Goal: Task Accomplishment & Management: Manage account settings

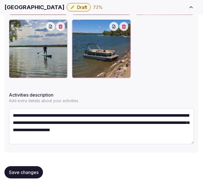
scroll to position [3, 0]
click at [172, 35] on div at bounding box center [101, 17] width 185 height 122
click at [32, 170] on span "Save changes" at bounding box center [24, 173] width 30 height 6
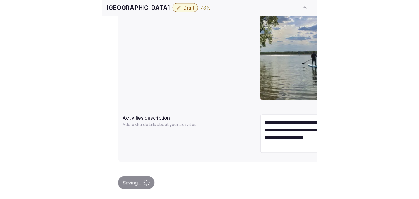
scroll to position [214, 0]
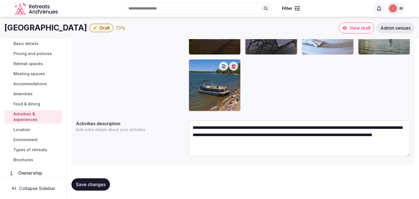
click at [18, 129] on span "Location" at bounding box center [21, 130] width 17 height 6
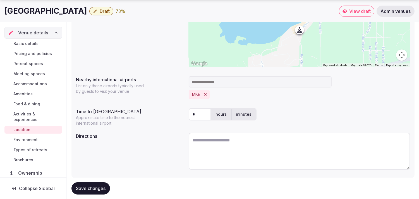
scroll to position [139, 0]
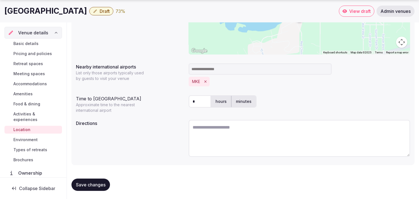
click at [17, 140] on span "Environment" at bounding box center [25, 140] width 24 height 6
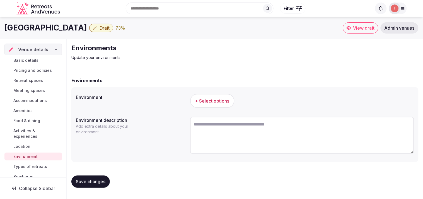
click at [203, 102] on span "+ Select options" at bounding box center [212, 101] width 34 height 6
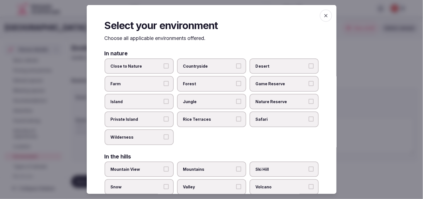
click at [160, 66] on span "Close to Nature" at bounding box center [136, 66] width 51 height 6
click at [164, 66] on button "Close to Nature" at bounding box center [166, 65] width 5 height 5
click at [203, 15] on icon "button" at bounding box center [326, 15] width 3 height 3
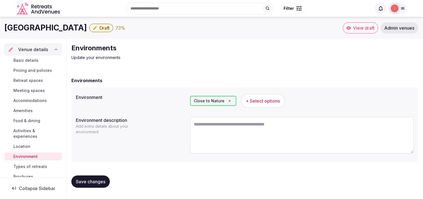
click at [89, 179] on span "Save changes" at bounding box center [91, 182] width 30 height 6
click at [33, 171] on div "Basic details Pricing and policies Retreat spaces Meeting spaces Accommodations…" at bounding box center [32, 118] width 57 height 126
click at [34, 165] on span "Types of retreats" at bounding box center [30, 167] width 34 height 6
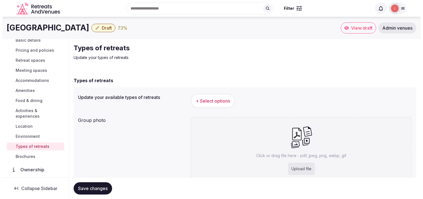
scroll to position [31, 0]
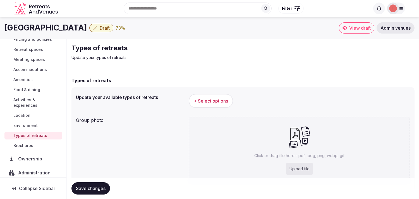
click at [203, 101] on span "+ Select options" at bounding box center [211, 101] width 34 height 6
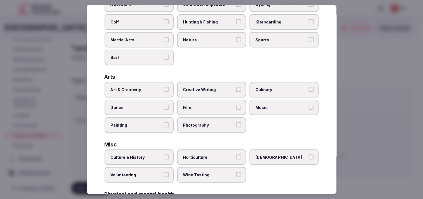
scroll to position [62, 0]
click at [169, 88] on label "Art & Creativity" at bounding box center [139, 90] width 69 height 16
click at [169, 88] on button "Art & Creativity" at bounding box center [166, 89] width 5 height 5
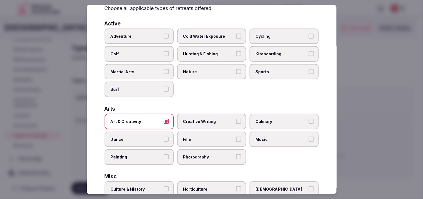
scroll to position [0, 0]
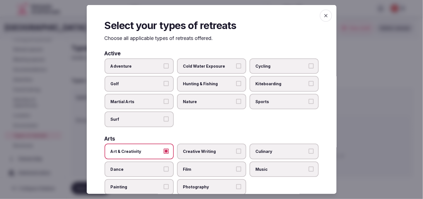
click at [169, 66] on label "Adventure" at bounding box center [139, 66] width 69 height 16
click at [169, 66] on button "Adventure" at bounding box center [166, 65] width 5 height 5
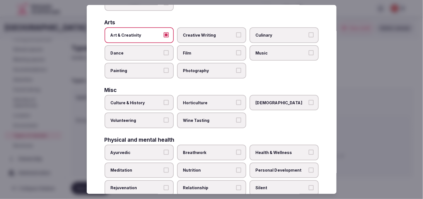
scroll to position [155, 0]
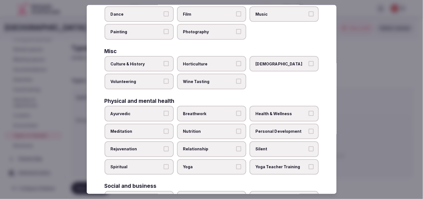
click at [171, 60] on label "Culture & History" at bounding box center [139, 64] width 69 height 16
click at [169, 61] on button "Culture & History" at bounding box center [166, 63] width 5 height 5
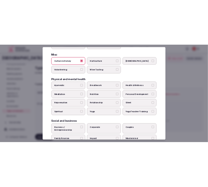
scroll to position [214, 0]
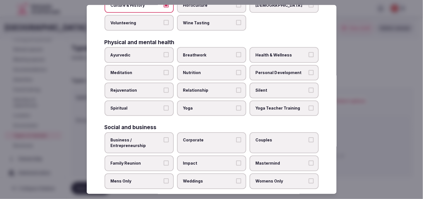
click at [168, 136] on label "Business / Entrepreneurship" at bounding box center [139, 142] width 69 height 21
click at [168, 137] on button "Business / Entrepreneurship" at bounding box center [166, 139] width 5 height 5
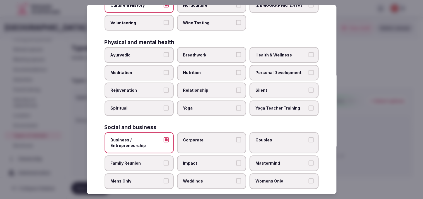
drag, startPoint x: 232, startPoint y: 83, endPoint x: 274, endPoint y: 77, distance: 42.6
click at [203, 83] on label "Relationship" at bounding box center [211, 91] width 69 height 16
click at [203, 70] on span "Personal Development" at bounding box center [281, 73] width 51 height 6
click at [203, 70] on button "Personal Development" at bounding box center [311, 72] width 5 height 5
click at [203, 52] on span "Health & Wellness" at bounding box center [281, 55] width 51 height 6
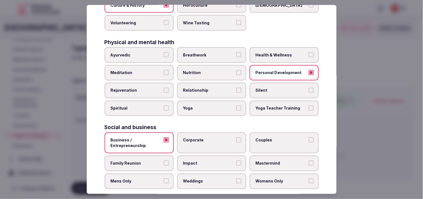
click at [203, 52] on button "Health & Wellness" at bounding box center [311, 54] width 5 height 5
click at [203, 88] on button "Relationship" at bounding box center [238, 90] width 5 height 5
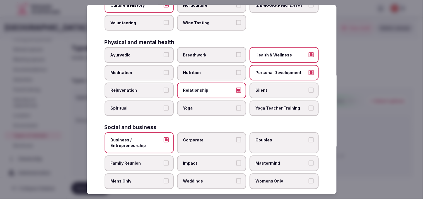
click at [203, 133] on label "Corporate" at bounding box center [211, 142] width 69 height 21
click at [203, 137] on button "Corporate" at bounding box center [238, 139] width 5 height 5
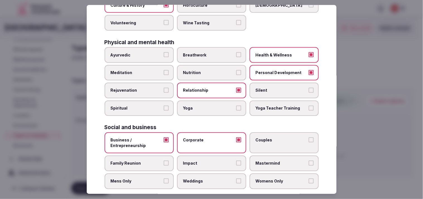
click at [203, 137] on span "Couples" at bounding box center [281, 140] width 51 height 6
click at [203, 137] on button "Couples" at bounding box center [311, 139] width 5 height 5
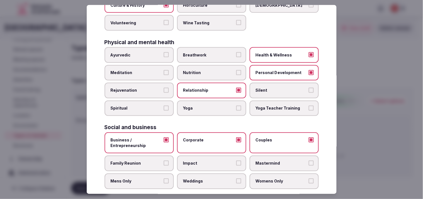
click at [158, 160] on span "Family Reunion" at bounding box center [136, 163] width 51 height 6
click at [164, 160] on button "Family Reunion" at bounding box center [166, 162] width 5 height 5
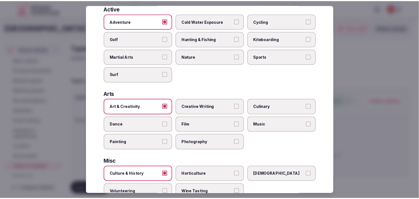
scroll to position [0, 0]
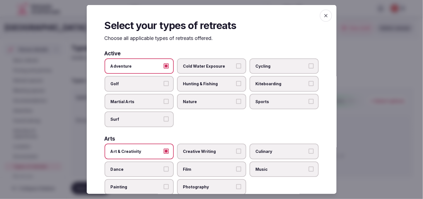
click at [203, 11] on span "button" at bounding box center [326, 15] width 12 height 12
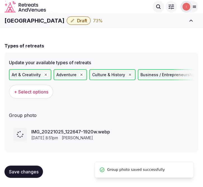
scroll to position [22, 0]
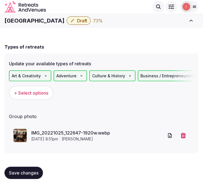
click at [33, 170] on span "Save changes" at bounding box center [24, 173] width 30 height 6
click at [29, 171] on span "Save changes" at bounding box center [24, 173] width 30 height 6
click at [33, 20] on h1 "French Country Inn" at bounding box center [34, 21] width 60 height 8
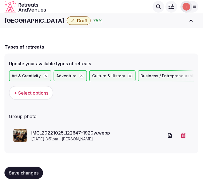
drag, startPoint x: 33, startPoint y: 20, endPoint x: 20, endPoint y: 20, distance: 13.4
click at [20, 20] on h1 "French Country Inn" at bounding box center [34, 21] width 60 height 8
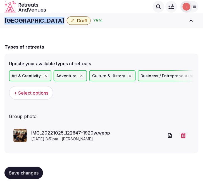
click at [20, 20] on h1 "French Country Inn" at bounding box center [34, 21] width 60 height 8
copy div "French Country Inn"
click at [77, 22] on span "Draft" at bounding box center [82, 21] width 10 height 6
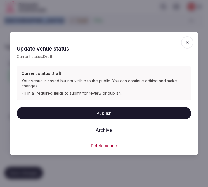
click at [107, 113] on button "Publish" at bounding box center [104, 113] width 174 height 12
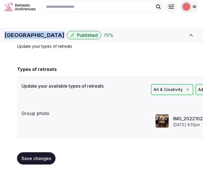
scroll to position [0, 0]
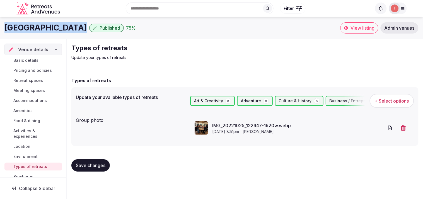
click at [37, 62] on span "Basic details" at bounding box center [25, 60] width 25 height 6
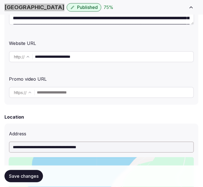
scroll to position [155, 0]
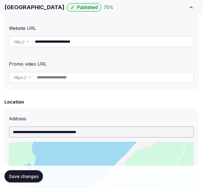
click at [75, 44] on input "**********" at bounding box center [114, 41] width 159 height 11
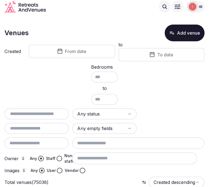
click at [84, 52] on span "From date" at bounding box center [75, 52] width 21 height 6
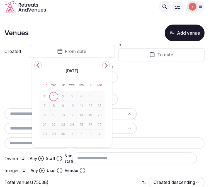
click at [40, 64] on icon "Go to the Previous Month" at bounding box center [38, 65] width 7 height 7
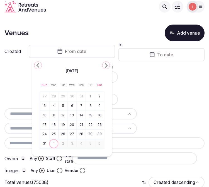
click at [40, 64] on icon "Go to the Previous Month" at bounding box center [38, 65] width 7 height 7
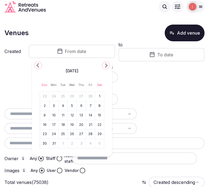
click at [40, 64] on icon "Go to the Previous Month" at bounding box center [38, 65] width 7 height 7
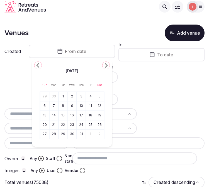
click at [40, 64] on icon "Go to the Previous Month" at bounding box center [38, 65] width 7 height 7
click at [105, 64] on icon "Go to the Next Month" at bounding box center [106, 65] width 7 height 7
click at [85, 98] on button "1" at bounding box center [82, 96] width 8 height 8
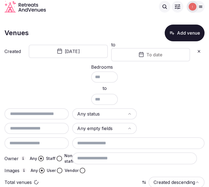
click at [165, 54] on button "To date" at bounding box center [150, 54] width 79 height 13
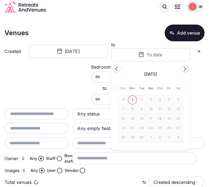
click at [118, 70] on icon "Go to the Previous Month" at bounding box center [117, 68] width 7 height 7
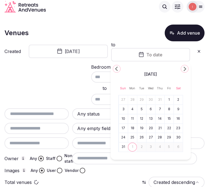
click at [118, 70] on icon "Go to the Previous Month" at bounding box center [117, 68] width 7 height 7
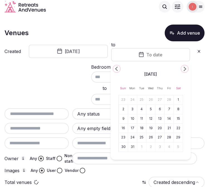
click at [118, 70] on icon "Go to the Previous Month" at bounding box center [117, 68] width 7 height 7
click at [185, 72] on icon "Go to the Next Month" at bounding box center [185, 68] width 7 height 7
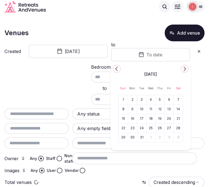
click at [142, 140] on button "31" at bounding box center [142, 138] width 8 height 8
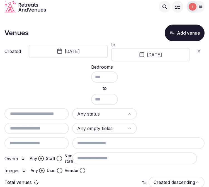
click at [111, 113] on html "Search Popular Destinations Toscana, Italy Riviera Maya, Mexico Indonesia, Bali…" at bounding box center [104, 93] width 209 height 187
click at [55, 115] on input "text" at bounding box center [37, 114] width 60 height 7
click at [39, 127] on input "text" at bounding box center [37, 128] width 60 height 7
type input "**********"
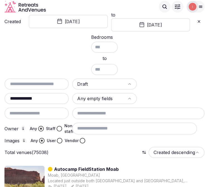
scroll to position [62, 0]
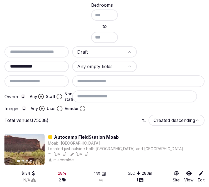
click at [57, 96] on button "Staff" at bounding box center [60, 97] width 6 height 6
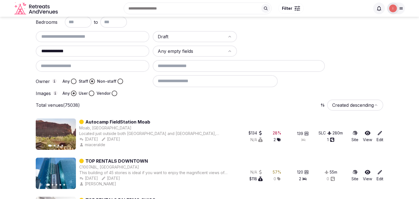
scroll to position [0, 0]
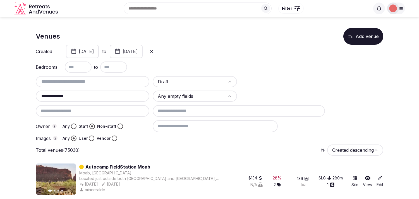
click at [119, 97] on input "**********" at bounding box center [92, 96] width 109 height 7
click at [197, 82] on html "**********" at bounding box center [209, 99] width 419 height 199
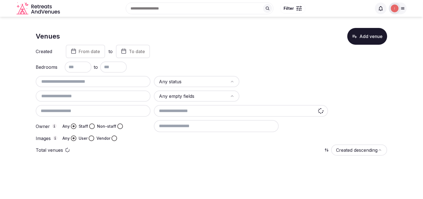
click at [88, 49] on span "From date" at bounding box center [89, 52] width 21 height 6
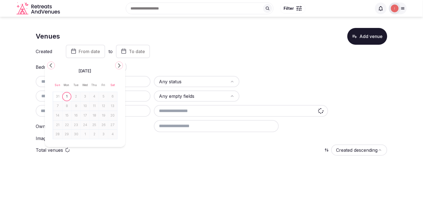
click at [52, 65] on icon "Go to the Previous Month" at bounding box center [51, 65] width 7 height 7
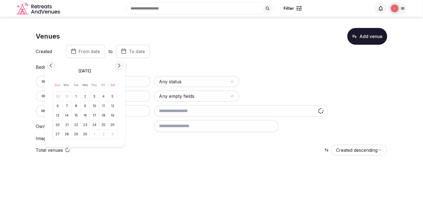
click at [52, 65] on icon "Go to the Previous Month" at bounding box center [51, 65] width 7 height 7
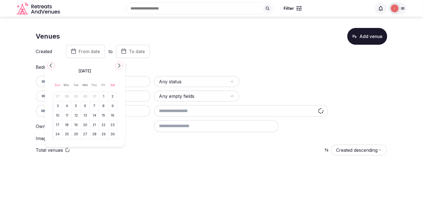
click at [52, 65] on icon "Go to the Previous Month" at bounding box center [51, 65] width 7 height 7
click at [66, 95] on button "1" at bounding box center [67, 96] width 8 height 8
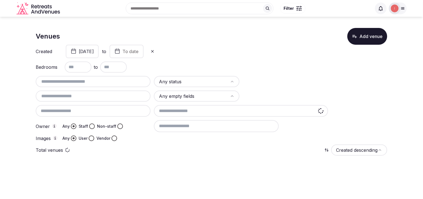
click at [120, 52] on icon "button" at bounding box center [118, 51] width 6 height 7
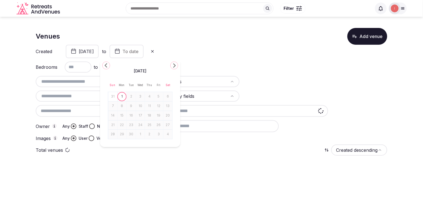
click at [107, 62] on icon "Go to the Previous Month" at bounding box center [106, 65] width 7 height 7
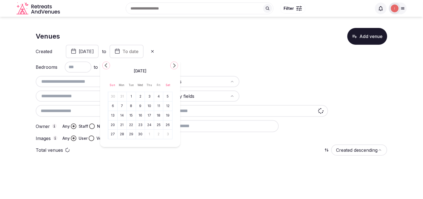
click at [107, 62] on icon "Go to the Previous Month" at bounding box center [106, 65] width 7 height 7
click at [131, 133] on button "31" at bounding box center [132, 134] width 8 height 8
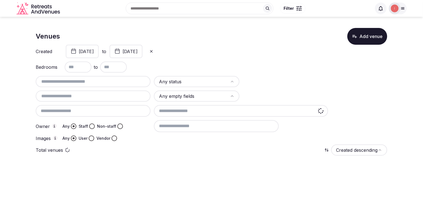
click at [204, 78] on html "Search Popular Destinations Toscana, Italy Riviera Maya, Mexico Indonesia, Bali…" at bounding box center [211, 99] width 423 height 199
click at [203, 99] on html "Search Popular Destinations Toscana, Italy Riviera Maya, Mexico Indonesia, Bali…" at bounding box center [211, 99] width 423 height 199
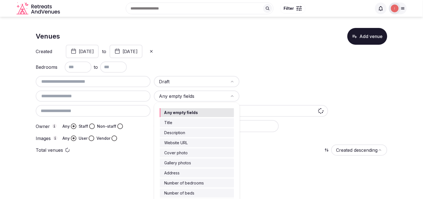
drag, startPoint x: 281, startPoint y: 76, endPoint x: 126, endPoint y: 107, distance: 157.6
click at [277, 76] on html "Search Popular Destinations Toscana, Italy Riviera Maya, Mexico Indonesia, Bali…" at bounding box center [211, 99] width 423 height 199
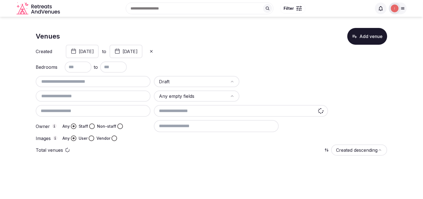
click at [102, 91] on div at bounding box center [93, 95] width 115 height 11
click at [102, 93] on input "text" at bounding box center [93, 96] width 111 height 7
type input "**********"
click at [91, 124] on button "Staff" at bounding box center [92, 126] width 6 height 6
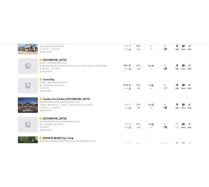
scroll to position [527, 0]
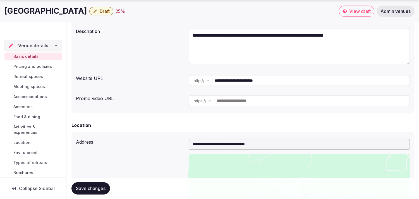
scroll to position [93, 0]
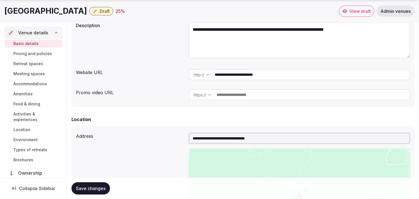
drag, startPoint x: 234, startPoint y: 84, endPoint x: 233, endPoint y: 72, distance: 12.1
click at [234, 84] on div "**********" at bounding box center [242, 50] width 343 height 113
click at [233, 72] on input "**********" at bounding box center [312, 74] width 195 height 11
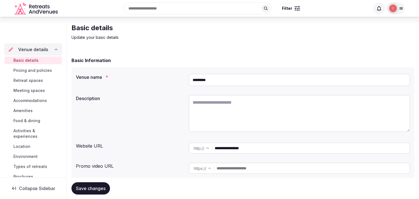
scroll to position [31, 0]
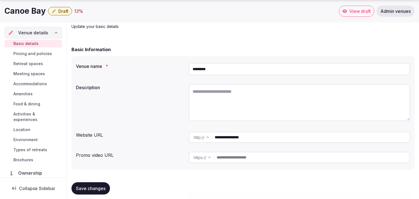
click at [227, 138] on input "**********" at bounding box center [312, 136] width 195 height 11
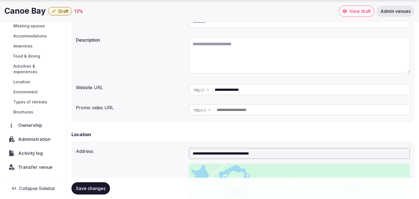
scroll to position [124, 0]
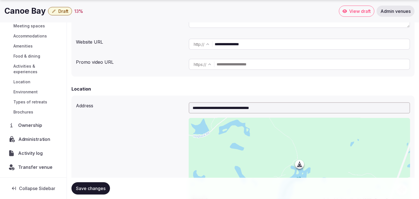
click at [41, 138] on span "Administration" at bounding box center [35, 139] width 34 height 7
click at [41, 138] on span "Administration" at bounding box center [35, 139] width 35 height 7
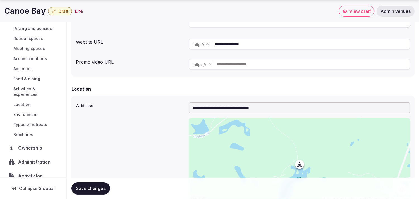
scroll to position [48, 0]
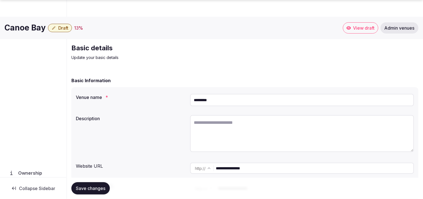
click at [31, 183] on span "Administration" at bounding box center [35, 186] width 35 height 7
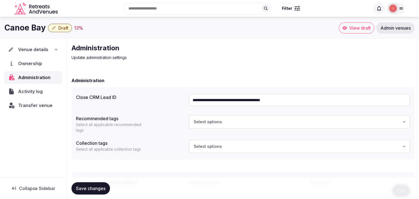
click at [40, 48] on span "Venue details" at bounding box center [33, 49] width 30 height 7
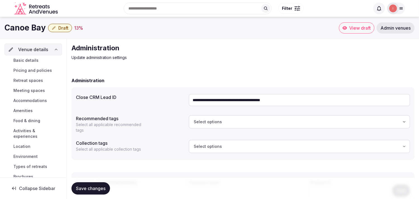
click at [36, 60] on span "Basic details" at bounding box center [25, 60] width 25 height 6
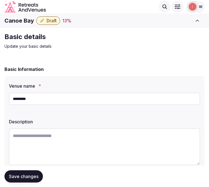
click at [40, 98] on input "*********" at bounding box center [104, 99] width 191 height 12
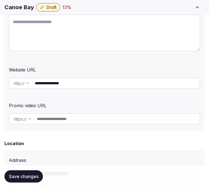
scroll to position [124, 0]
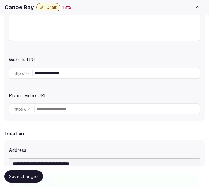
click at [104, 68] on input "**********" at bounding box center [117, 73] width 165 height 11
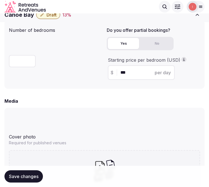
scroll to position [372, 0]
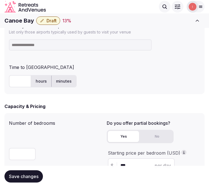
drag, startPoint x: 183, startPoint y: 77, endPoint x: 165, endPoint y: 87, distance: 20.5
click at [179, 80] on div "hours minutes" at bounding box center [104, 81] width 191 height 12
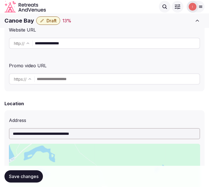
scroll to position [62, 0]
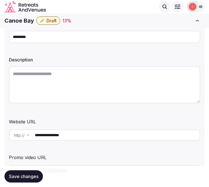
click at [70, 85] on textarea at bounding box center [104, 84] width 191 height 37
paste textarea "**********"
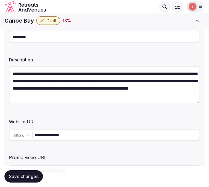
scroll to position [10, 0]
type textarea "**********"
click at [59, 40] on input "*********" at bounding box center [104, 37] width 191 height 12
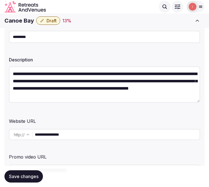
click at [108, 116] on div "Website URL" at bounding box center [104, 120] width 191 height 9
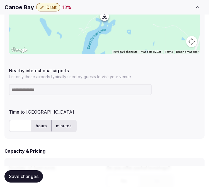
scroll to position [341, 0]
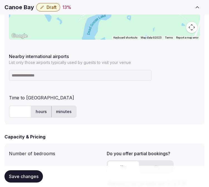
click at [70, 69] on div at bounding box center [104, 76] width 191 height 16
click at [66, 74] on input at bounding box center [80, 75] width 143 height 11
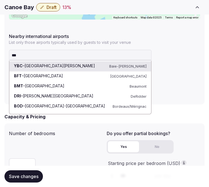
scroll to position [372, 0]
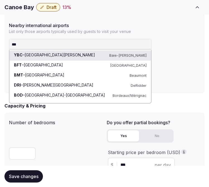
click at [68, 47] on input "***" at bounding box center [80, 44] width 143 height 11
paste input "*****"
type input "********"
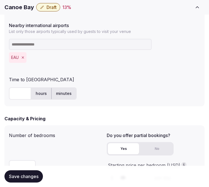
click at [22, 91] on input "text" at bounding box center [20, 93] width 22 height 12
click at [15, 99] on div "hours minutes" at bounding box center [104, 93] width 191 height 17
click at [19, 94] on input "text" at bounding box center [20, 93] width 22 height 12
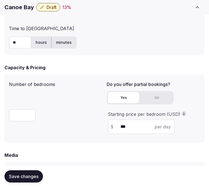
scroll to position [434, 0]
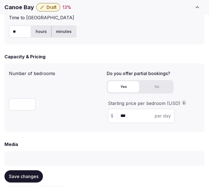
type input "**"
click at [21, 172] on button "Save changes" at bounding box center [23, 176] width 39 height 12
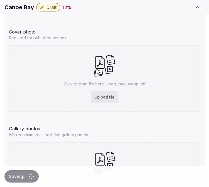
scroll to position [589, 0]
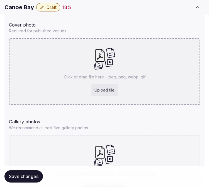
click at [112, 74] on p "Click or drag file here - jpeg, png, webp, gif" at bounding box center [105, 77] width 82 height 6
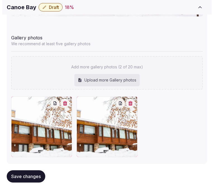
scroll to position [730, 0]
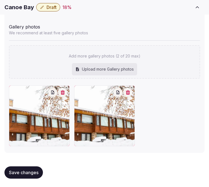
click at [128, 90] on icon "button" at bounding box center [128, 92] width 4 height 4
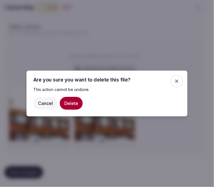
click at [75, 105] on button "Delete" at bounding box center [71, 103] width 23 height 13
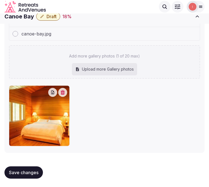
scroll to position [726, 0]
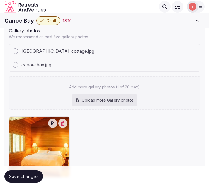
click at [204, 110] on div "Cover photo Required for published venues Gallery photos We recommend at least …" at bounding box center [104, 21] width 200 height 325
click at [135, 96] on div "Upload more Gallery photos" at bounding box center [104, 100] width 65 height 12
type input "**********"
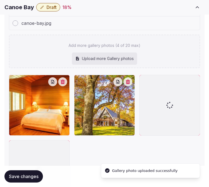
scroll to position [863, 0]
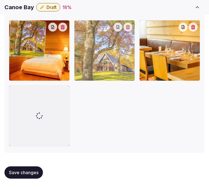
drag, startPoint x: 76, startPoint y: 25, endPoint x: 40, endPoint y: 30, distance: 35.6
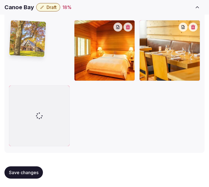
drag, startPoint x: 40, startPoint y: 30, endPoint x: 34, endPoint y: 31, distance: 6.5
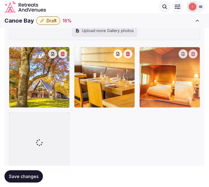
drag, startPoint x: 78, startPoint y: 26, endPoint x: 140, endPoint y: 26, distance: 61.7
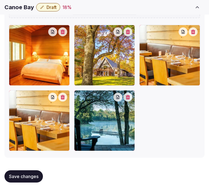
scroll to position [877, 0]
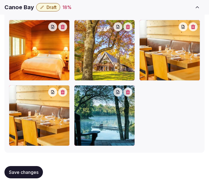
click at [195, 29] on button "button" at bounding box center [193, 26] width 9 height 9
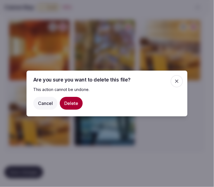
click at [69, 106] on button "Delete" at bounding box center [71, 103] width 23 height 13
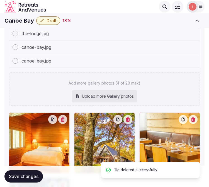
scroll to position [784, 0]
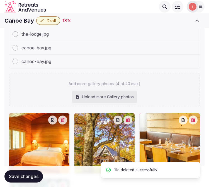
click at [88, 93] on div "Upload more Gallery photos" at bounding box center [104, 97] width 65 height 12
type input "**********"
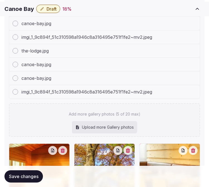
scroll to position [797, 0]
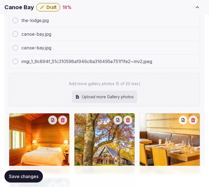
click at [142, 84] on div "Add more gallery photos (5 of 20 max) Upload more Gallery photos" at bounding box center [104, 89] width 191 height 33
type input "**********"
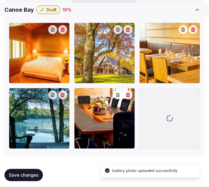
scroll to position [904, 0]
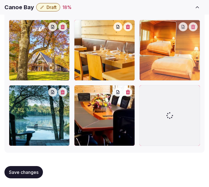
drag, startPoint x: 13, startPoint y: 24, endPoint x: 145, endPoint y: 36, distance: 132.5
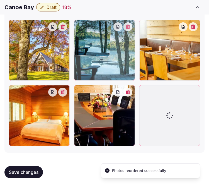
drag, startPoint x: 13, startPoint y: 91, endPoint x: 88, endPoint y: 47, distance: 87.4
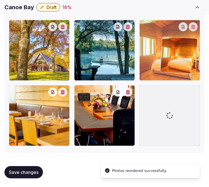
drag, startPoint x: 15, startPoint y: 93, endPoint x: 167, endPoint y: 45, distance: 159.6
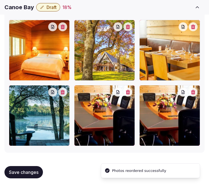
click at [129, 94] on button "button" at bounding box center [128, 92] width 9 height 9
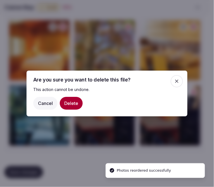
click at [60, 103] on button "Delete" at bounding box center [71, 103] width 23 height 13
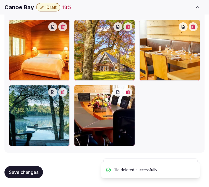
click at [27, 171] on span "Save changes" at bounding box center [24, 172] width 30 height 6
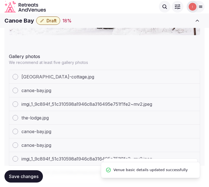
scroll to position [687, 0]
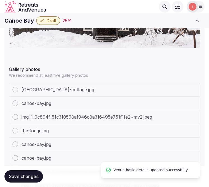
click at [52, 20] on span "Draft" at bounding box center [52, 21] width 10 height 6
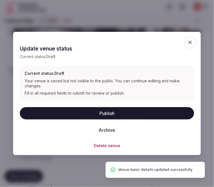
click at [119, 110] on button "Publish" at bounding box center [107, 113] width 174 height 12
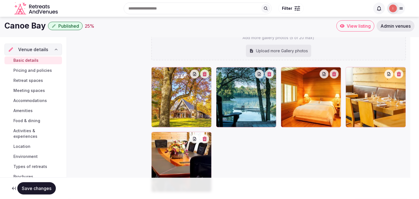
scroll to position [7, 0]
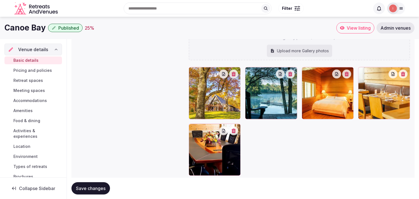
click at [35, 68] on span "Pricing and policies" at bounding box center [32, 71] width 39 height 6
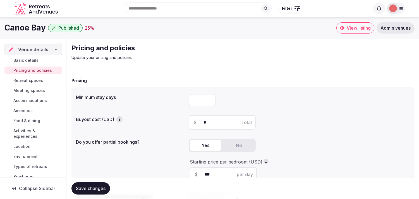
click at [221, 54] on div "Pricing and policies Update your pricing and policies" at bounding box center [165, 52] width 188 height 17
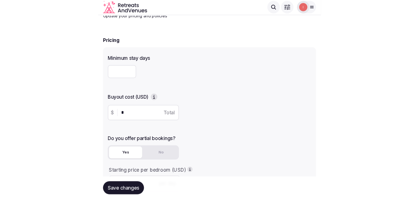
scroll to position [93, 0]
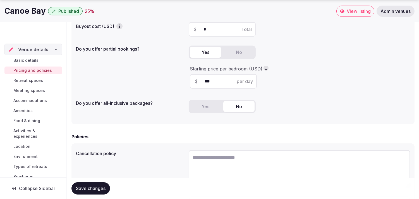
click at [21, 79] on span "Retreat spaces" at bounding box center [28, 81] width 30 height 6
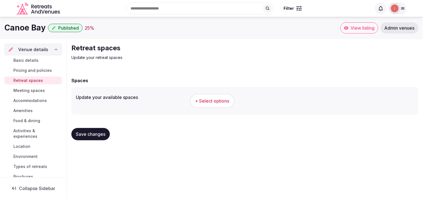
click at [219, 94] on button "+ Select options" at bounding box center [212, 101] width 44 height 14
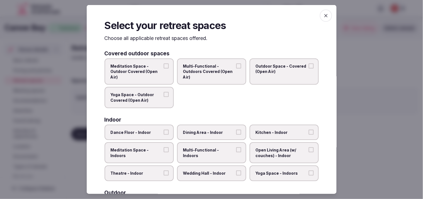
click at [200, 76] on span "Multi-Functional - Outdoors Covered (Open Air)" at bounding box center [208, 71] width 51 height 16
click at [236, 68] on button "Multi-Functional - Outdoors Covered (Open Air)" at bounding box center [238, 65] width 5 height 5
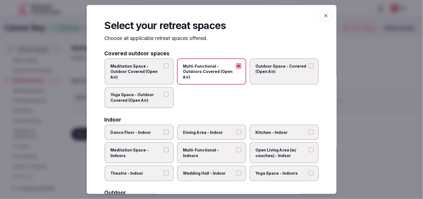
click at [221, 68] on span "Multi-Functional - Outdoors Covered (Open Air)" at bounding box center [208, 71] width 51 height 16
click at [236, 68] on button "Multi-Functional - Outdoors Covered (Open Air)" at bounding box center [238, 65] width 5 height 5
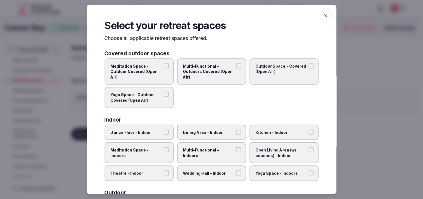
click at [261, 68] on span "Outdoor Space - Covered (Open Air)" at bounding box center [281, 68] width 51 height 11
click at [309, 68] on button "Outdoor Space - Covered (Open Air)" at bounding box center [311, 65] width 5 height 5
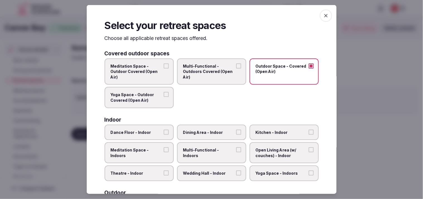
click at [158, 94] on span "Yoga Space - Outdoor Covered (Open Air)" at bounding box center [136, 97] width 51 height 11
click at [164, 94] on button "Yoga Space - Outdoor Covered (Open Air)" at bounding box center [166, 94] width 5 height 5
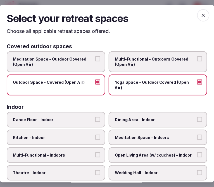
click at [197, 82] on button "Yoga Space - Outdoor Covered (Open Air)" at bounding box center [199, 82] width 5 height 5
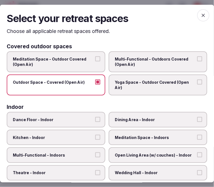
click at [197, 60] on button "Multi-Functional - Outdoors Covered (Open Air)" at bounding box center [199, 58] width 5 height 5
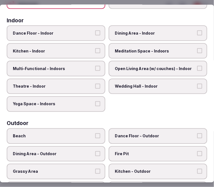
scroll to position [62, 0]
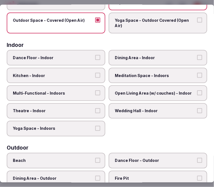
click at [145, 58] on span "Dining Area - Indoor" at bounding box center [155, 58] width 81 height 6
click at [197, 58] on button "Dining Area - Indoor" at bounding box center [199, 57] width 5 height 5
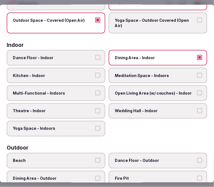
click at [100, 91] on label "Multi-Functional - Indoors" at bounding box center [56, 93] width 99 height 16
click at [100, 91] on button "Multi-Functional - Indoors" at bounding box center [97, 92] width 5 height 5
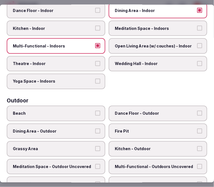
scroll to position [155, 0]
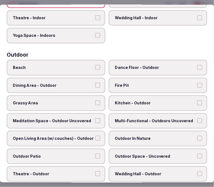
click at [128, 136] on span "Outdoor In Nature" at bounding box center [155, 139] width 81 height 6
click at [197, 136] on button "Outdoor In Nature" at bounding box center [199, 138] width 5 height 5
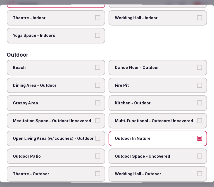
click at [78, 83] on span "Dining Area - Outdoor" at bounding box center [53, 86] width 81 height 6
click at [95, 83] on button "Dining Area - Outdoor" at bounding box center [97, 85] width 5 height 5
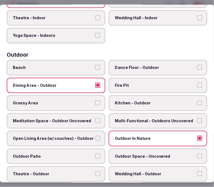
click at [78, 100] on span "Grassy Area" at bounding box center [53, 103] width 81 height 6
click at [95, 100] on button "Grassy Area" at bounding box center [97, 102] width 5 height 5
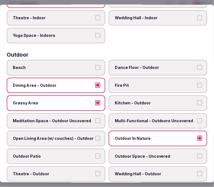
click at [79, 154] on span "Outdoor Patio" at bounding box center [53, 157] width 81 height 6
click at [95, 154] on button "Outdoor Patio" at bounding box center [97, 156] width 5 height 5
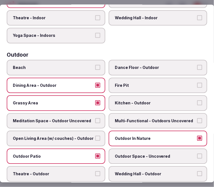
click at [165, 113] on label "Multi-Functional - Outdoors Uncovered" at bounding box center [158, 121] width 99 height 16
click at [197, 118] on button "Multi-Functional - Outdoors Uncovered" at bounding box center [199, 120] width 5 height 5
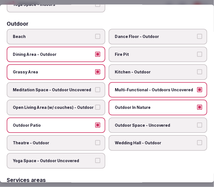
scroll to position [217, 0]
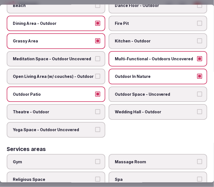
click at [158, 92] on span "Outdoor Space - Uncovered" at bounding box center [155, 95] width 81 height 6
click at [197, 92] on button "Outdoor Space - Uncovered" at bounding box center [199, 94] width 5 height 5
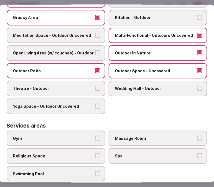
scroll to position [279, 0]
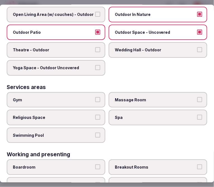
click at [98, 92] on label "Gym" at bounding box center [56, 100] width 99 height 16
click at [98, 97] on button "Gym" at bounding box center [97, 99] width 5 height 5
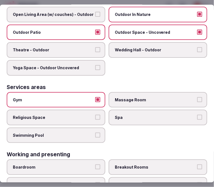
click at [152, 97] on span "Massage Room" at bounding box center [155, 100] width 81 height 6
click at [197, 97] on button "Massage Room" at bounding box center [199, 99] width 5 height 5
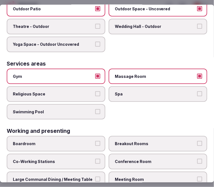
scroll to position [320, 0]
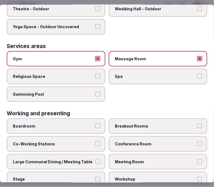
click at [164, 154] on label "Meeting Room" at bounding box center [158, 162] width 99 height 16
click at [197, 159] on button "Meeting Room" at bounding box center [199, 161] width 5 height 5
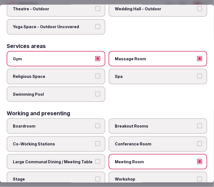
click at [84, 159] on span "Large Communal Dining / Meeting Table" at bounding box center [53, 162] width 81 height 6
click at [95, 159] on button "Large Communal Dining / Meeting Table" at bounding box center [97, 161] width 5 height 5
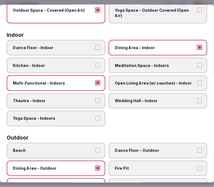
scroll to position [0, 0]
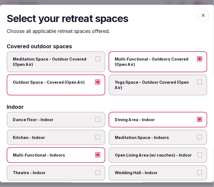
click at [200, 16] on icon "button" at bounding box center [203, 16] width 6 height 6
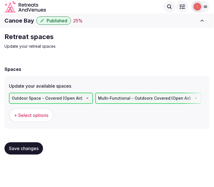
click at [33, 146] on span "Save changes" at bounding box center [24, 149] width 30 height 6
click at [21, 148] on span "Save changes" at bounding box center [24, 149] width 30 height 6
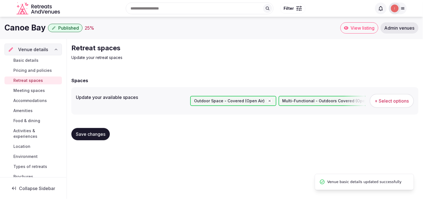
click at [23, 90] on span "Meeting spaces" at bounding box center [29, 91] width 32 height 6
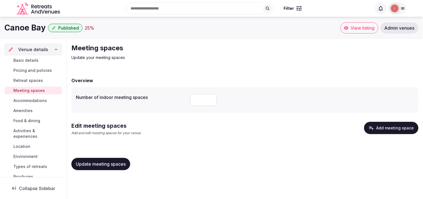
click at [211, 100] on input "number" at bounding box center [203, 100] width 27 height 12
type input "*"
click at [119, 163] on span "Update meeting spaces" at bounding box center [101, 164] width 50 height 6
click at [386, 129] on button "Add meeting space" at bounding box center [392, 128] width 54 height 12
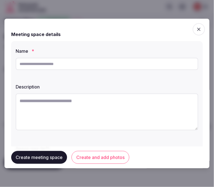
click at [87, 63] on input "text" at bounding box center [107, 64] width 183 height 12
type input "**********"
click at [158, 99] on textarea at bounding box center [107, 112] width 183 height 37
paste textarea "**********"
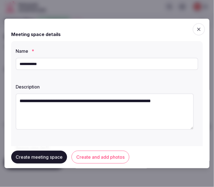
drag, startPoint x: 23, startPoint y: 100, endPoint x: 16, endPoint y: 99, distance: 7.6
click at [16, 99] on textarea "**********" at bounding box center [105, 112] width 178 height 36
click at [21, 100] on textarea "**********" at bounding box center [105, 112] width 178 height 36
click at [19, 101] on textarea "**********" at bounding box center [105, 112] width 178 height 36
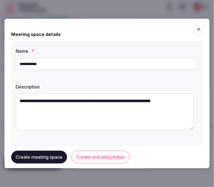
click at [21, 101] on textarea "**********" at bounding box center [105, 112] width 178 height 36
click at [20, 101] on textarea "**********" at bounding box center [105, 112] width 178 height 36
click at [23, 100] on textarea "**********" at bounding box center [105, 112] width 178 height 36
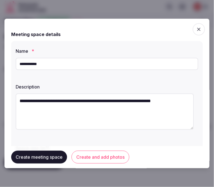
click at [21, 101] on textarea "**********" at bounding box center [105, 112] width 178 height 36
click at [195, 99] on div "**********" at bounding box center [106, 137] width 191 height 192
click at [188, 100] on textarea "**********" at bounding box center [105, 112] width 178 height 36
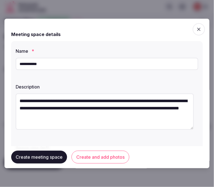
type textarea "**********"
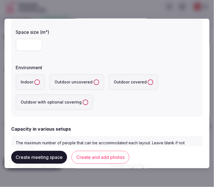
scroll to position [124, 0]
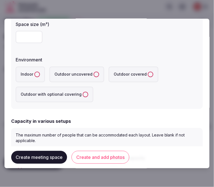
click at [37, 76] on button "Indoor" at bounding box center [37, 75] width 6 height 6
click at [26, 38] on input "number" at bounding box center [29, 37] width 27 height 12
type input "**"
click at [132, 112] on form "**********" at bounding box center [106, 143] width 191 height 484
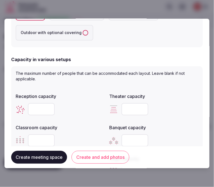
scroll to position [248, 0]
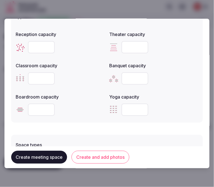
click at [37, 108] on input "number" at bounding box center [41, 110] width 27 height 12
type input "**"
click at [104, 157] on button "Create and add photos" at bounding box center [100, 157] width 58 height 13
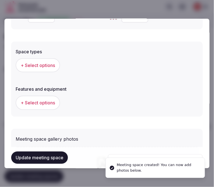
scroll to position [423, 0]
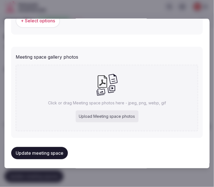
click at [137, 94] on div "Click or drag Meeting space photos here - jpeg, png, webp, gif Upload Meeting s…" at bounding box center [107, 98] width 183 height 67
type input "**********"
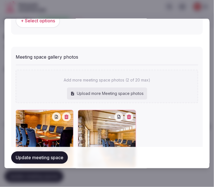
click at [55, 154] on button "Update meeting space" at bounding box center [39, 158] width 57 height 12
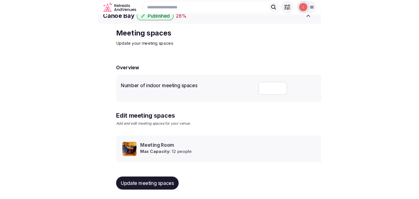
scroll to position [5, 0]
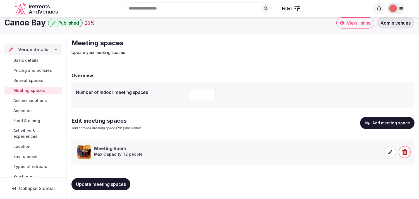
click at [37, 101] on span "Accommodations" at bounding box center [29, 101] width 33 height 6
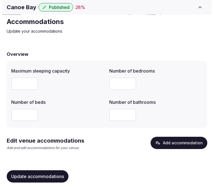
scroll to position [22, 0]
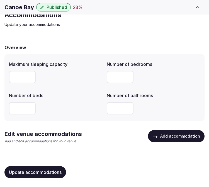
click at [195, 130] on button "Add accommodation" at bounding box center [176, 136] width 57 height 12
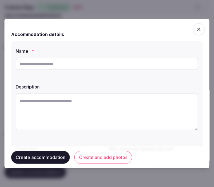
click at [144, 65] on input "text" at bounding box center [107, 64] width 183 height 12
paste input "**********"
type input "**********"
click at [118, 99] on textarea at bounding box center [107, 112] width 183 height 37
click at [116, 118] on textarea at bounding box center [107, 112] width 183 height 37
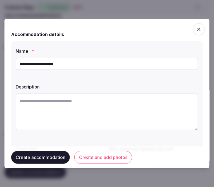
paste textarea "**********"
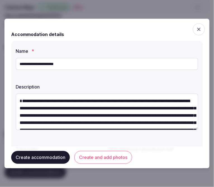
scroll to position [32, 0]
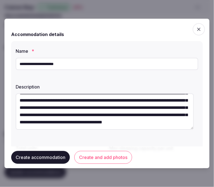
type textarea "**********"
drag, startPoint x: 62, startPoint y: 135, endPoint x: 57, endPoint y: 136, distance: 4.8
click at [61, 136] on div "**********" at bounding box center [106, 123] width 191 height 164
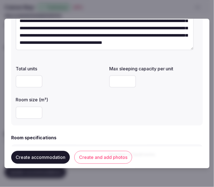
scroll to position [93, 0]
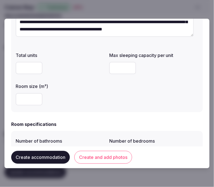
click at [31, 102] on input "number" at bounding box center [29, 99] width 27 height 12
type input "**"
click at [110, 71] on input "number" at bounding box center [122, 68] width 27 height 12
type input "*"
click at [93, 100] on div "**" at bounding box center [60, 99] width 89 height 12
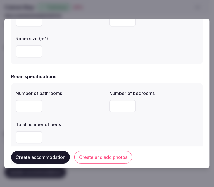
scroll to position [155, 0]
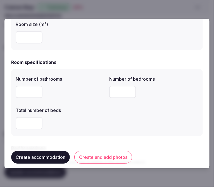
click at [23, 96] on input "number" at bounding box center [29, 92] width 27 height 12
type input "*"
click at [121, 94] on input "number" at bounding box center [122, 92] width 27 height 12
type input "*"
click at [31, 126] on input "*" at bounding box center [29, 123] width 27 height 12
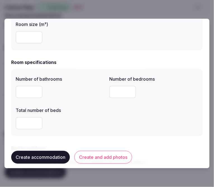
type input "*"
click at [67, 120] on div "*" at bounding box center [60, 123] width 89 height 12
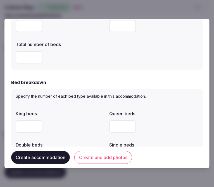
scroll to position [248, 0]
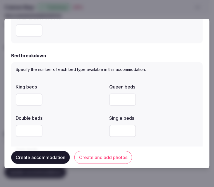
click at [17, 102] on input "*" at bounding box center [29, 100] width 27 height 12
type input "*"
click at [60, 106] on div "*" at bounding box center [60, 99] width 89 height 17
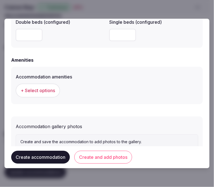
scroll to position [543, 0]
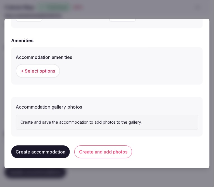
click at [44, 74] on button "+ Select options" at bounding box center [38, 71] width 44 height 14
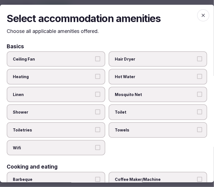
click at [90, 94] on span "Linen" at bounding box center [53, 95] width 81 height 6
click at [95, 94] on button "Linen" at bounding box center [97, 94] width 5 height 5
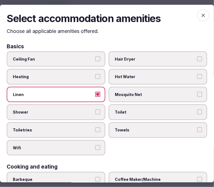
click at [95, 109] on button "Shower" at bounding box center [97, 111] width 5 height 5
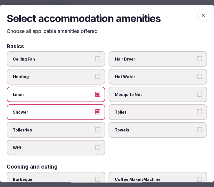
click at [92, 126] on label "Toiletries" at bounding box center [56, 130] width 99 height 16
click at [95, 127] on button "Toiletries" at bounding box center [97, 129] width 5 height 5
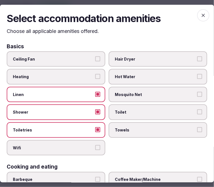
click at [95, 145] on button "Wifi" at bounding box center [97, 147] width 5 height 5
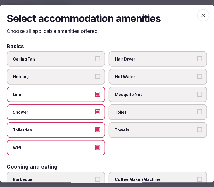
click at [126, 109] on span "Toilet" at bounding box center [155, 112] width 81 height 6
click at [197, 109] on button "Toilet" at bounding box center [199, 111] width 5 height 5
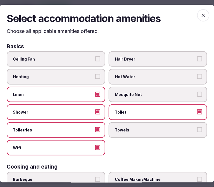
click at [170, 128] on span "Towels" at bounding box center [155, 130] width 81 height 6
click at [197, 128] on button "Towels" at bounding box center [199, 129] width 5 height 5
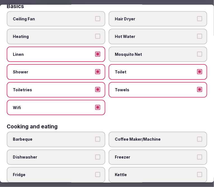
scroll to position [93, 0]
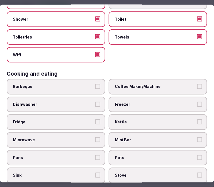
click at [151, 85] on span "Coffee Maker/Machine" at bounding box center [155, 87] width 81 height 6
click at [197, 85] on button "Coffee Maker/Machine" at bounding box center [199, 86] width 5 height 5
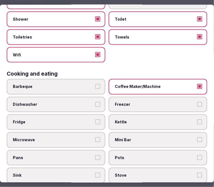
click at [129, 102] on span "Freezer" at bounding box center [155, 105] width 81 height 6
click at [197, 102] on button "Freezer" at bounding box center [199, 104] width 5 height 5
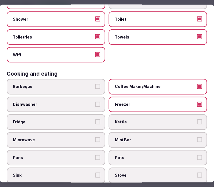
click at [56, 120] on span "Fridge" at bounding box center [53, 122] width 81 height 6
click at [95, 120] on button "Fridge" at bounding box center [97, 121] width 5 height 5
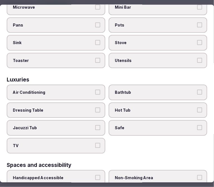
scroll to position [279, 0]
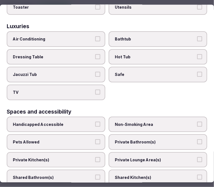
click at [88, 36] on span "Air Conditioning" at bounding box center [53, 39] width 81 height 6
click at [95, 36] on button "Air Conditioning" at bounding box center [97, 38] width 5 height 5
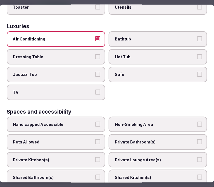
click at [90, 91] on label "TV" at bounding box center [56, 93] width 99 height 16
click at [95, 91] on button "TV" at bounding box center [97, 92] width 5 height 5
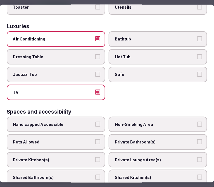
click at [89, 36] on span "Air Conditioning" at bounding box center [53, 39] width 81 height 6
click at [95, 36] on button "Air Conditioning" at bounding box center [97, 38] width 5 height 5
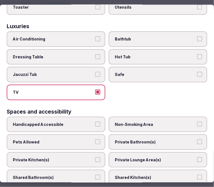
click at [87, 91] on div "Basics Ceiling Fan Hair Dryer Heating Hot Water Linen Mosquito Net Shower Toile…" at bounding box center [107, 26] width 200 height 524
click at [150, 36] on label "Bathtub" at bounding box center [158, 39] width 99 height 16
click at [197, 36] on button "Bathtub" at bounding box center [199, 38] width 5 height 5
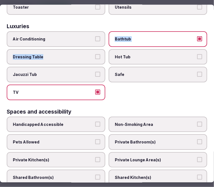
click at [68, 40] on div "Air Conditioning Bathtub Dressing Table Hot Tub Jacuzzi Tub Safe TV" at bounding box center [107, 65] width 200 height 69
click at [141, 72] on span "Safe" at bounding box center [155, 75] width 81 height 6
click at [197, 72] on button "Safe" at bounding box center [199, 74] width 5 height 5
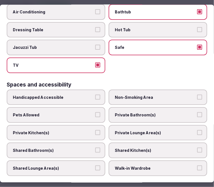
scroll to position [341, 0]
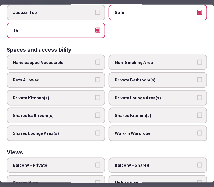
drag, startPoint x: 150, startPoint y: 75, endPoint x: 152, endPoint y: 78, distance: 4.1
click at [150, 76] on label "Private Bathroom(s)" at bounding box center [158, 80] width 99 height 16
click at [197, 77] on button "Private Bathroom(s)" at bounding box center [199, 79] width 5 height 5
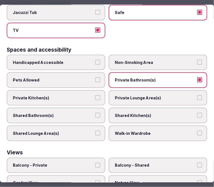
click at [152, 95] on span "Private Lounge Area(s)" at bounding box center [155, 98] width 81 height 6
click at [197, 95] on button "Private Lounge Area(s)" at bounding box center [199, 97] width 5 height 5
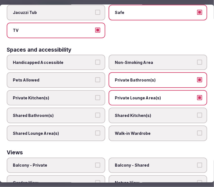
click at [80, 93] on label "Private Kitchen(s)" at bounding box center [56, 98] width 99 height 16
click at [95, 95] on button "Private Kitchen(s)" at bounding box center [97, 97] width 5 height 5
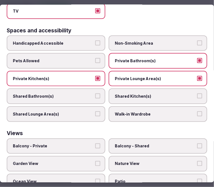
scroll to position [378, 0]
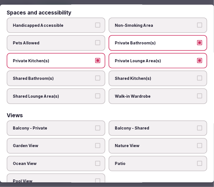
click at [99, 120] on label "Balcony - Private" at bounding box center [56, 128] width 99 height 16
click at [99, 125] on button "Balcony - Private" at bounding box center [97, 127] width 5 height 5
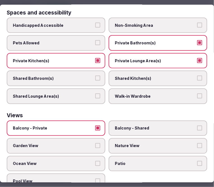
click at [127, 138] on label "Nature View" at bounding box center [158, 146] width 99 height 16
click at [197, 143] on button "Nature View" at bounding box center [199, 145] width 5 height 5
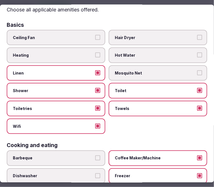
scroll to position [0, 0]
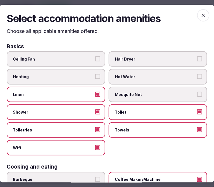
click at [200, 17] on icon "button" at bounding box center [203, 16] width 6 height 6
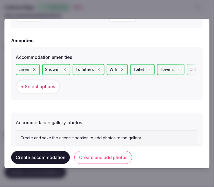
click at [105, 156] on button "Create and add photos" at bounding box center [103, 157] width 58 height 13
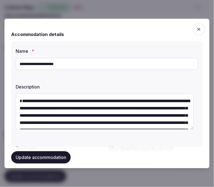
click at [40, 155] on button "Update accommodation" at bounding box center [40, 158] width 59 height 12
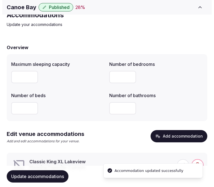
scroll to position [47, 0]
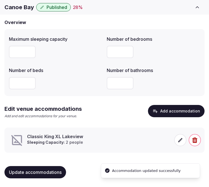
click at [178, 140] on icon at bounding box center [181, 140] width 6 height 6
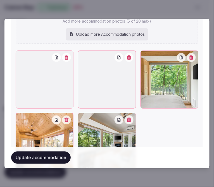
scroll to position [733, 0]
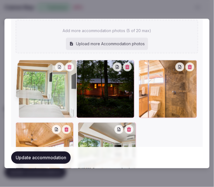
drag, startPoint x: 139, startPoint y: 43, endPoint x: 34, endPoint y: 40, distance: 104.7
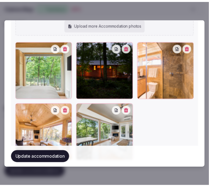
scroll to position [740, 0]
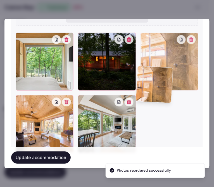
drag, startPoint x: 136, startPoint y: 35, endPoint x: 111, endPoint y: 87, distance: 57.8
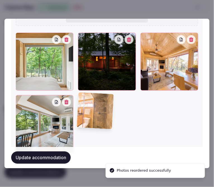
drag, startPoint x: 102, startPoint y: 95, endPoint x: 99, endPoint y: 97, distance: 3.2
click at [100, 96] on div at bounding box center [107, 124] width 58 height 58
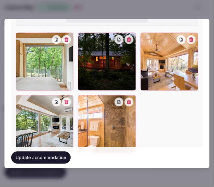
click at [50, 156] on button "Update accommodation" at bounding box center [40, 158] width 59 height 12
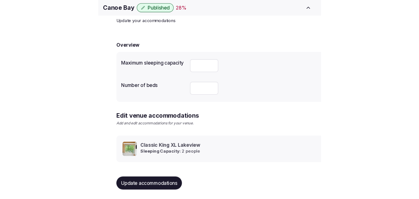
scroll to position [26, 0]
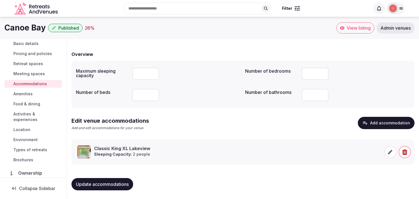
click at [99, 183] on span "Update accommodations" at bounding box center [102, 184] width 53 height 6
click at [28, 96] on span "Amenities" at bounding box center [22, 94] width 19 height 6
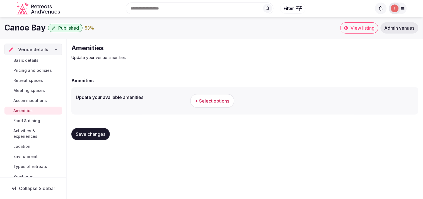
click at [200, 103] on span "+ Select options" at bounding box center [212, 101] width 34 height 6
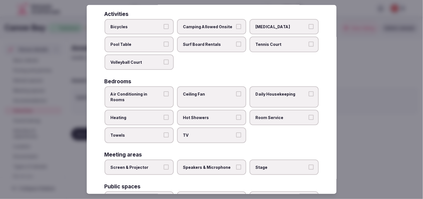
scroll to position [62, 0]
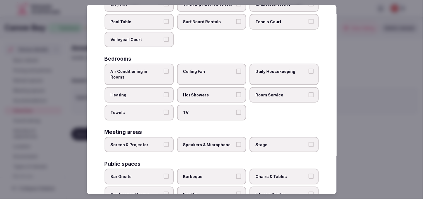
click at [165, 69] on button "Air Conditioning in Rooms" at bounding box center [166, 71] width 5 height 5
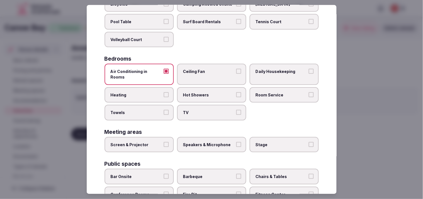
click at [284, 73] on label "Daily Housekeeping" at bounding box center [284, 74] width 69 height 21
click at [309, 73] on button "Daily Housekeeping" at bounding box center [311, 71] width 5 height 5
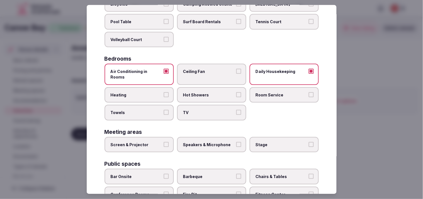
click at [291, 87] on label "Room Service" at bounding box center [284, 95] width 69 height 16
click at [309, 92] on button "Room Service" at bounding box center [311, 94] width 5 height 5
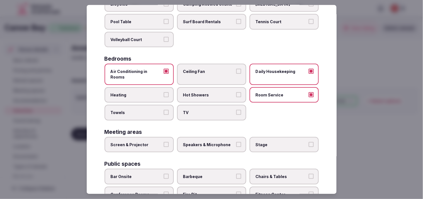
click at [229, 87] on label "Hot Showers" at bounding box center [211, 95] width 69 height 16
click at [236, 92] on button "Hot Showers" at bounding box center [238, 94] width 5 height 5
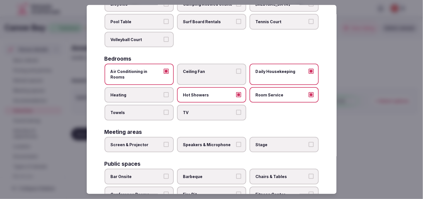
click at [228, 110] on span "TV" at bounding box center [208, 113] width 51 height 6
click at [236, 110] on button "TV" at bounding box center [238, 112] width 5 height 5
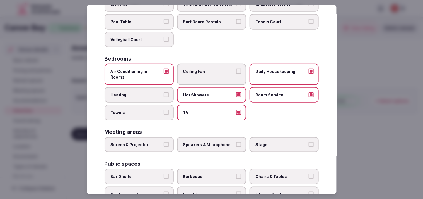
click at [156, 92] on span "Heating" at bounding box center [136, 95] width 51 height 6
click at [164, 92] on button "Heating" at bounding box center [166, 94] width 5 height 5
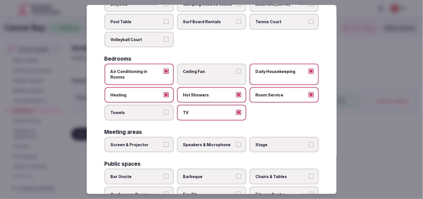
click at [165, 110] on button "Towels" at bounding box center [166, 112] width 5 height 5
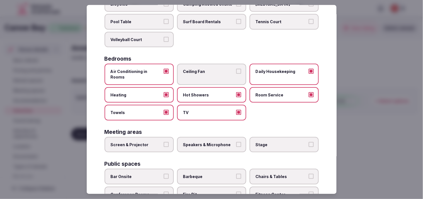
click at [160, 92] on span "Heating" at bounding box center [136, 95] width 51 height 6
click at [164, 92] on button "Heating" at bounding box center [166, 94] width 5 height 5
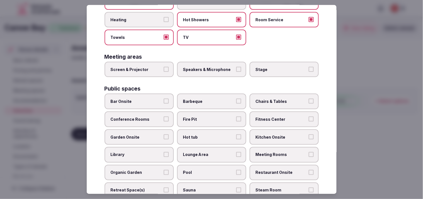
scroll to position [155, 0]
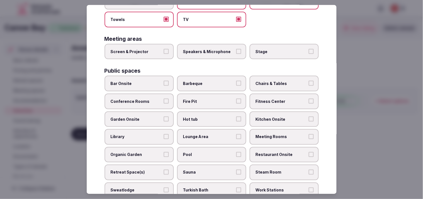
drag, startPoint x: 157, startPoint y: 93, endPoint x: 162, endPoint y: 87, distance: 7.8
click at [157, 99] on span "Conference Rooms" at bounding box center [136, 102] width 51 height 6
click at [164, 99] on button "Conference Rooms" at bounding box center [166, 101] width 5 height 5
drag, startPoint x: 167, startPoint y: 91, endPoint x: 176, endPoint y: 88, distance: 10.1
click at [168, 94] on label "Conference Rooms" at bounding box center [139, 102] width 69 height 16
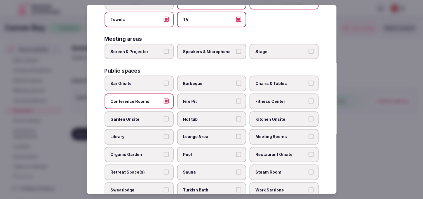
click at [168, 99] on button "Conference Rooms" at bounding box center [166, 101] width 5 height 5
click at [291, 81] on span "Chairs & Tables" at bounding box center [281, 84] width 51 height 6
click at [309, 81] on button "Chairs & Tables" at bounding box center [311, 83] width 5 height 5
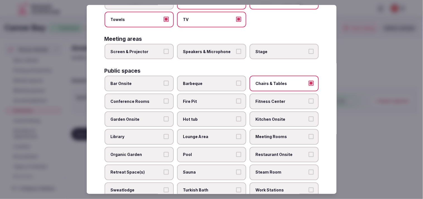
click at [259, 94] on label "Fitness Center" at bounding box center [284, 102] width 69 height 16
click at [309, 99] on button "Fitness Center" at bounding box center [311, 101] width 5 height 5
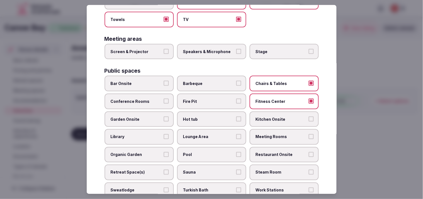
click at [285, 129] on label "Meeting Rooms" at bounding box center [284, 137] width 69 height 16
click at [309, 134] on button "Meeting Rooms" at bounding box center [311, 136] width 5 height 5
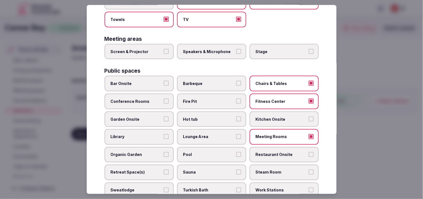
scroll to position [186, 0]
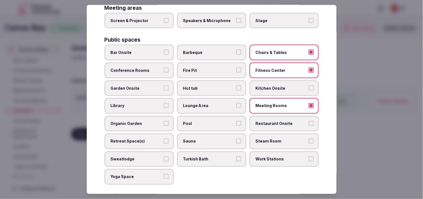
click at [225, 103] on span "Lounge Area" at bounding box center [208, 106] width 51 height 6
click at [236, 103] on button "Lounge Area" at bounding box center [238, 105] width 5 height 5
click at [270, 121] on span "Restaurant Onsite" at bounding box center [281, 124] width 51 height 6
click at [309, 121] on button "Restaurant Onsite" at bounding box center [311, 123] width 5 height 5
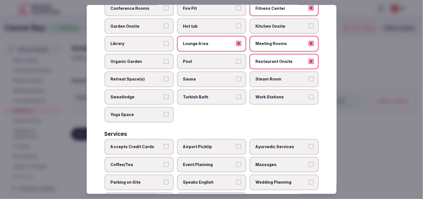
scroll to position [260, 0]
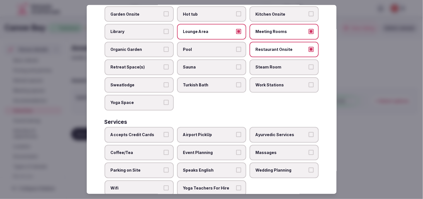
click at [143, 150] on span "Coffee/Tea" at bounding box center [136, 153] width 51 height 6
click at [164, 150] on button "Coffee/Tea" at bounding box center [166, 152] width 5 height 5
click at [223, 162] on label "Speaks English" at bounding box center [211, 170] width 69 height 16
click at [236, 167] on button "Speaks English" at bounding box center [238, 169] width 5 height 5
click at [223, 162] on label "Speaks English" at bounding box center [211, 170] width 69 height 16
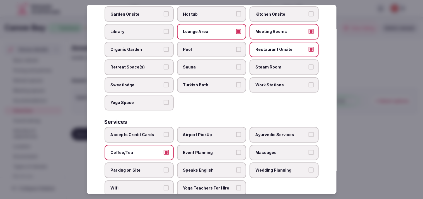
click at [236, 167] on button "Speaks English" at bounding box center [238, 169] width 5 height 5
click at [258, 145] on label "Massages" at bounding box center [284, 153] width 69 height 16
click at [309, 150] on button "Massages" at bounding box center [311, 152] width 5 height 5
click at [236, 167] on button "Speaks English" at bounding box center [238, 169] width 5 height 5
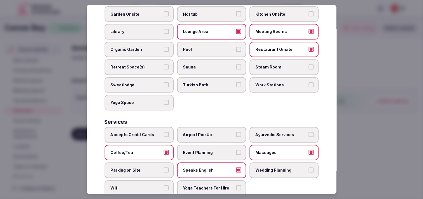
click at [171, 180] on label "Wifi" at bounding box center [139, 188] width 69 height 16
click at [169, 185] on button "Wifi" at bounding box center [166, 187] width 5 height 5
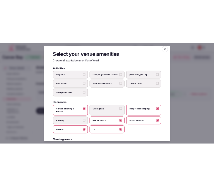
scroll to position [0, 0]
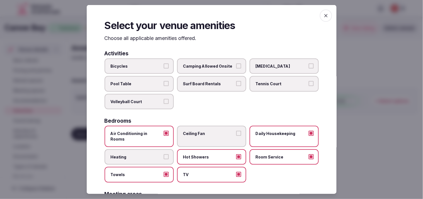
click at [323, 13] on icon "button" at bounding box center [326, 16] width 6 height 6
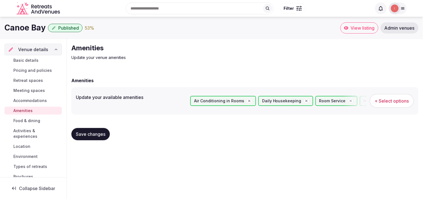
click at [87, 134] on span "Save changes" at bounding box center [91, 134] width 30 height 6
click at [17, 123] on span "Food & dining" at bounding box center [26, 121] width 27 height 6
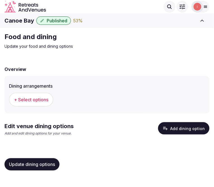
click at [176, 123] on button "Add dining option" at bounding box center [183, 128] width 51 height 12
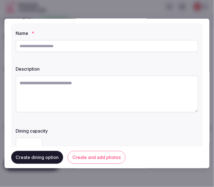
scroll to position [31, 0]
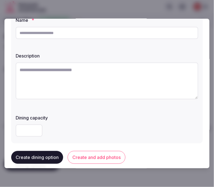
click at [78, 35] on input "text" at bounding box center [107, 33] width 183 height 12
paste input "**********"
click at [100, 35] on input "**********" at bounding box center [107, 33] width 183 height 12
click at [100, 30] on input "**********" at bounding box center [107, 33] width 183 height 12
paste input "text"
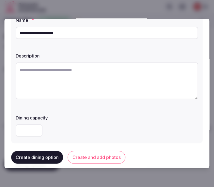
type input "**********"
click at [118, 73] on textarea at bounding box center [107, 81] width 183 height 37
paste textarea "**********"
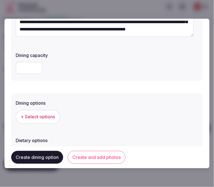
scroll to position [124, 0]
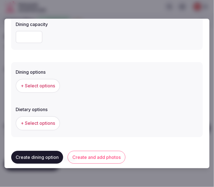
type textarea "**********"
click at [40, 88] on span "+ Select options" at bounding box center [38, 86] width 34 height 6
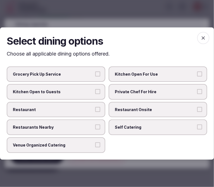
click at [88, 106] on label "Restaurant" at bounding box center [56, 110] width 99 height 16
click at [95, 107] on button "Restaurant" at bounding box center [97, 109] width 5 height 5
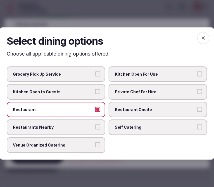
click at [149, 113] on label "Restaurant Onsite" at bounding box center [158, 110] width 99 height 16
click at [197, 112] on button "Restaurant Onsite" at bounding box center [199, 109] width 5 height 5
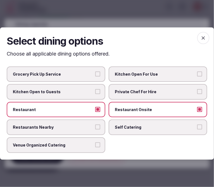
click at [202, 38] on icon "button" at bounding box center [203, 38] width 6 height 6
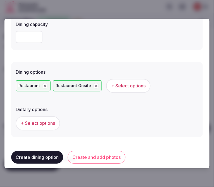
click at [124, 84] on span "+ Select options" at bounding box center [128, 86] width 34 height 6
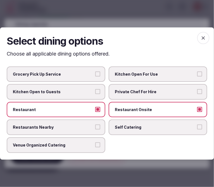
click at [93, 142] on span "Venue Organized Catering" at bounding box center [53, 145] width 81 height 6
click at [95, 142] on button "Venue Organized Catering" at bounding box center [97, 144] width 5 height 5
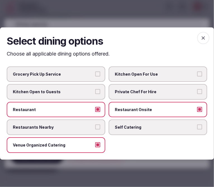
click at [137, 126] on span "Self Catering" at bounding box center [155, 128] width 81 height 6
click at [197, 126] on button "Self Catering" at bounding box center [199, 127] width 5 height 5
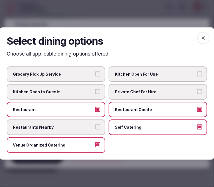
click at [177, 123] on label "Self Catering" at bounding box center [158, 128] width 99 height 16
click at [197, 125] on button "Self Catering" at bounding box center [199, 127] width 5 height 5
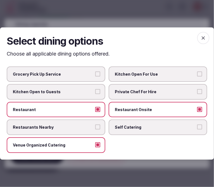
click at [204, 41] on icon "button" at bounding box center [203, 38] width 6 height 6
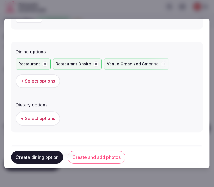
scroll to position [155, 0]
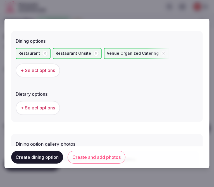
click at [47, 102] on button "+ Select options" at bounding box center [38, 108] width 44 height 14
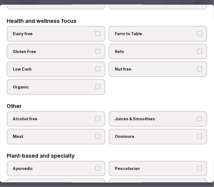
scroll to position [88, 0]
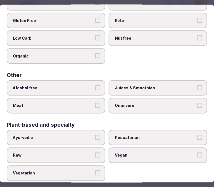
click at [134, 86] on span "Juices & Smoothies" at bounding box center [155, 88] width 81 height 6
click at [197, 86] on button "Juices & Smoothies" at bounding box center [199, 87] width 5 height 5
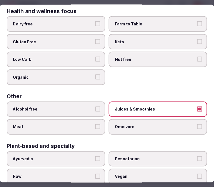
scroll to position [57, 0]
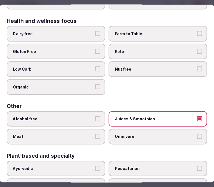
click at [86, 33] on span "Dairy free" at bounding box center [53, 34] width 81 height 6
click at [95, 33] on button "Dairy free" at bounding box center [97, 33] width 5 height 5
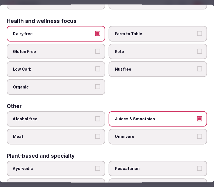
click at [128, 33] on span "Farm to Table" at bounding box center [155, 34] width 81 height 6
click at [197, 33] on button "Farm to Table" at bounding box center [199, 33] width 5 height 5
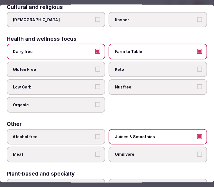
scroll to position [62, 0]
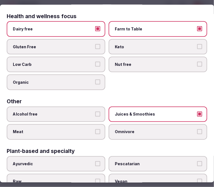
click at [72, 83] on label "Organic" at bounding box center [56, 83] width 99 height 16
click at [95, 83] on button "Organic" at bounding box center [97, 82] width 5 height 5
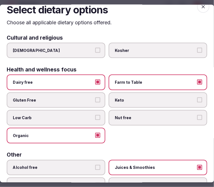
scroll to position [0, 0]
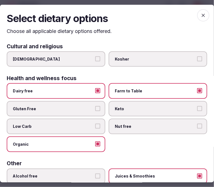
click at [203, 10] on span "button" at bounding box center [203, 15] width 12 height 12
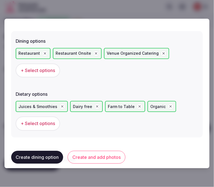
scroll to position [186, 0]
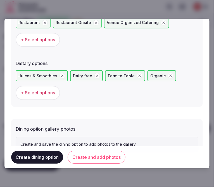
click at [84, 153] on button "Create and add photos" at bounding box center [97, 157] width 58 height 13
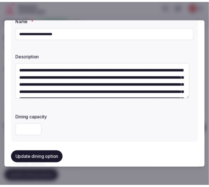
scroll to position [62, 0]
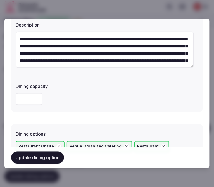
click at [44, 154] on button "Update dining option" at bounding box center [37, 158] width 53 height 12
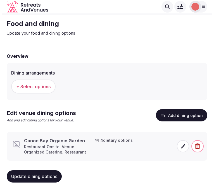
scroll to position [21, 0]
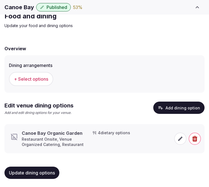
click at [174, 138] on div "Canoe Bay Organic Garden Restaurant Onsite, Venue Organized Catering, Restauran…" at bounding box center [105, 138] width 191 height 17
click at [176, 138] on span at bounding box center [180, 139] width 12 height 12
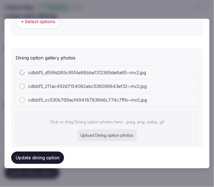
scroll to position [258, 0]
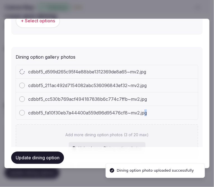
drag, startPoint x: 144, startPoint y: 113, endPoint x: 146, endPoint y: 111, distance: 3.0
click at [146, 111] on span "cdbbf5_fa10f30eb7a44400a559d96d95476cf8~mv2.jpg" at bounding box center [87, 112] width 119 height 7
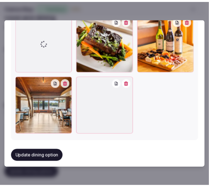
scroll to position [363, 0]
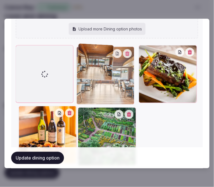
drag, startPoint x: 18, startPoint y: 107, endPoint x: 85, endPoint y: 64, distance: 79.4
click at [85, 64] on div at bounding box center [105, 76] width 58 height 58
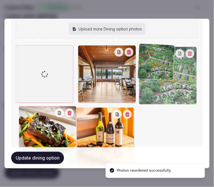
drag, startPoint x: 81, startPoint y: 108, endPoint x: 155, endPoint y: 62, distance: 86.7
click at [155, 62] on div at bounding box center [168, 76] width 58 height 58
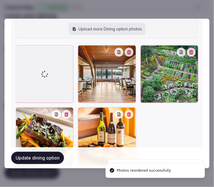
click at [46, 154] on button "Update dining option" at bounding box center [37, 158] width 53 height 12
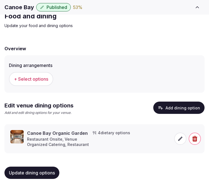
click at [38, 168] on button "Update dining options" at bounding box center [31, 173] width 55 height 12
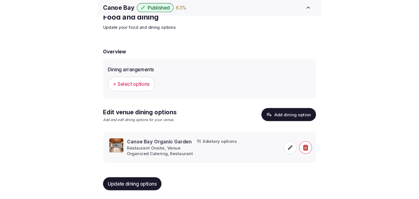
scroll to position [6, 0]
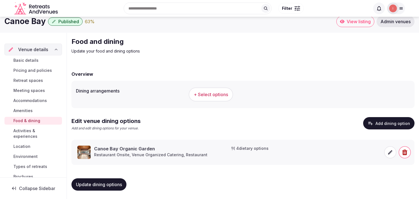
click at [17, 135] on span "Activities & experiences" at bounding box center [36, 133] width 46 height 11
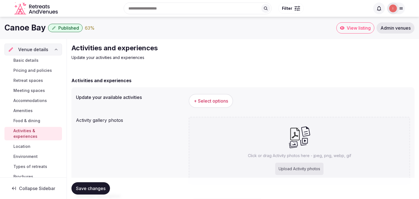
click at [220, 94] on button "+ Select options" at bounding box center [211, 101] width 44 height 14
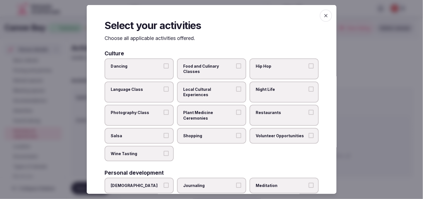
click at [218, 117] on span "Plant Medicine Ceremonies" at bounding box center [208, 115] width 51 height 11
click at [236, 115] on button "Plant Medicine Ceremonies" at bounding box center [238, 112] width 5 height 5
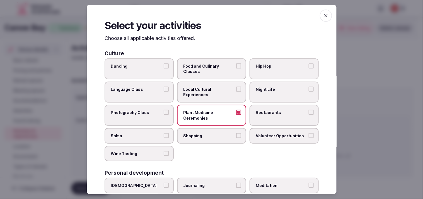
click at [228, 84] on label "Local Cultural Experiences" at bounding box center [211, 92] width 69 height 21
click at [236, 87] on button "Local Cultural Experiences" at bounding box center [238, 89] width 5 height 5
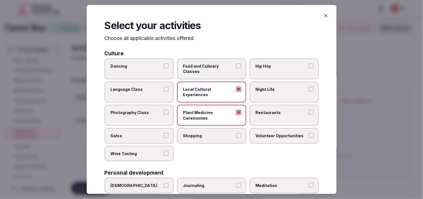
click at [208, 71] on span "Food and Culinary Classes" at bounding box center [208, 68] width 51 height 11
click at [236, 68] on button "Food and Culinary Classes" at bounding box center [238, 65] width 5 height 5
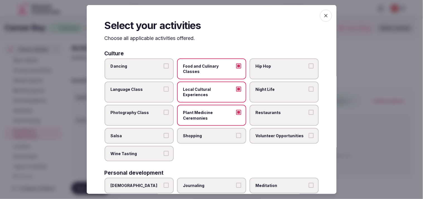
click at [274, 93] on label "Night Life" at bounding box center [284, 92] width 69 height 21
click at [309, 92] on button "Night Life" at bounding box center [311, 89] width 5 height 5
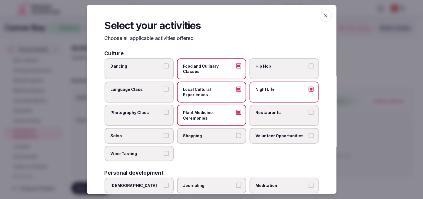
scroll to position [31, 0]
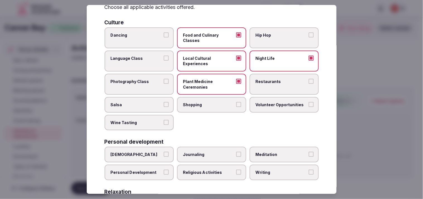
click at [226, 58] on span "Local Cultural Experiences" at bounding box center [208, 61] width 51 height 11
click at [236, 58] on button "Local Cultural Experiences" at bounding box center [238, 58] width 5 height 5
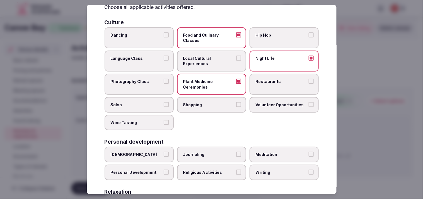
scroll to position [62, 0]
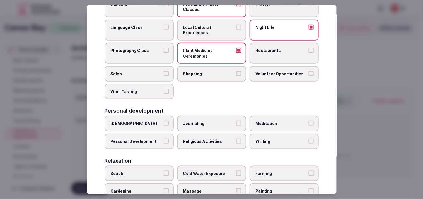
click at [224, 52] on span "Plant Medicine Ceremonies" at bounding box center [208, 53] width 51 height 11
click at [236, 52] on button "Plant Medicine Ceremonies" at bounding box center [238, 50] width 5 height 5
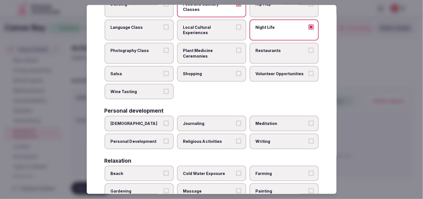
click at [236, 25] on button "Local Cultural Experiences" at bounding box center [238, 27] width 5 height 5
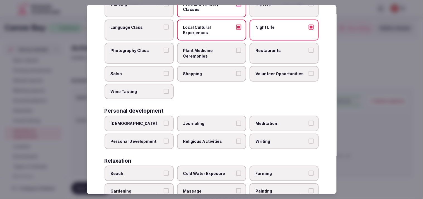
click at [265, 52] on label "Restaurants" at bounding box center [284, 53] width 69 height 21
click at [309, 52] on button "Restaurants" at bounding box center [311, 50] width 5 height 5
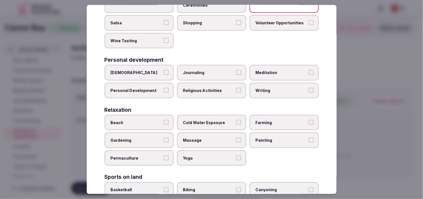
scroll to position [124, 0]
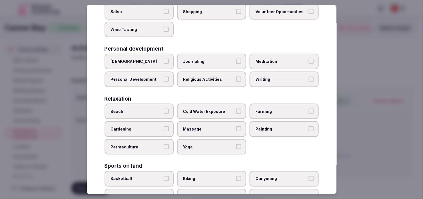
click at [162, 79] on label "Personal Development" at bounding box center [139, 79] width 69 height 16
click at [164, 79] on button "Personal Development" at bounding box center [166, 78] width 5 height 5
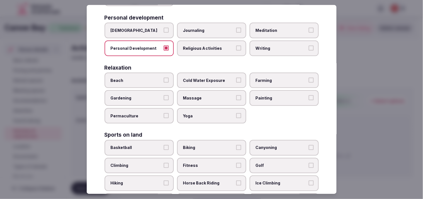
click at [224, 90] on label "Massage" at bounding box center [211, 98] width 69 height 16
click at [236, 95] on button "Massage" at bounding box center [238, 97] width 5 height 5
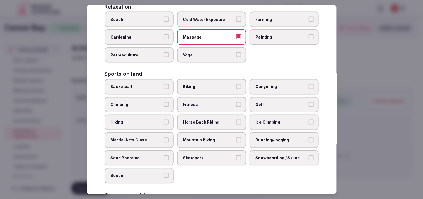
scroll to position [217, 0]
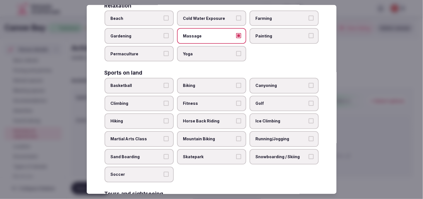
click at [215, 96] on label "Fitness" at bounding box center [211, 104] width 69 height 16
click at [236, 101] on button "Fitness" at bounding box center [238, 103] width 5 height 5
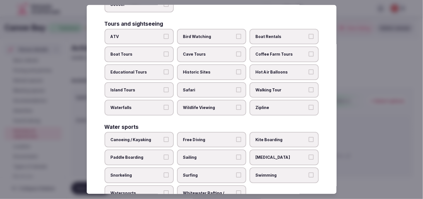
scroll to position [399, 0]
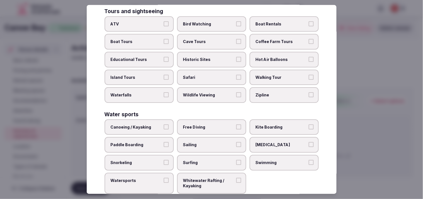
click at [276, 69] on label "Walking Tour" at bounding box center [284, 77] width 69 height 16
click at [309, 74] on button "Walking Tour" at bounding box center [311, 76] width 5 height 5
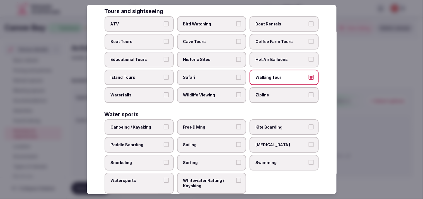
click at [216, 57] on span "Historic Sites" at bounding box center [208, 60] width 51 height 6
click at [236, 57] on button "Historic Sites" at bounding box center [238, 59] width 5 height 5
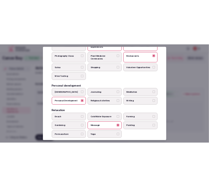
scroll to position [0, 0]
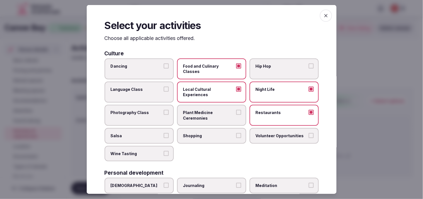
click at [317, 11] on div "Select your activities Choose all applicable activities offered. Culture Dancin…" at bounding box center [212, 99] width 250 height 189
click at [324, 15] on icon "button" at bounding box center [326, 16] width 6 height 6
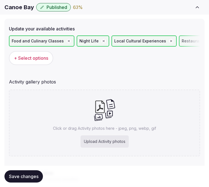
scroll to position [124, 0]
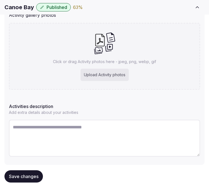
click at [77, 127] on textarea at bounding box center [104, 138] width 191 height 37
paste textarea "**********"
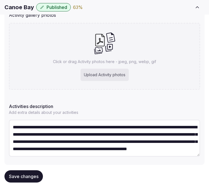
scroll to position [17, 0]
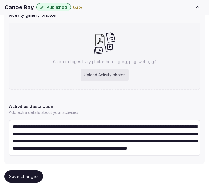
click at [150, 141] on textarea "**********" at bounding box center [104, 138] width 191 height 36
paste textarea "**********"
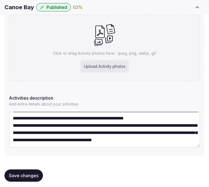
scroll to position [135, 0]
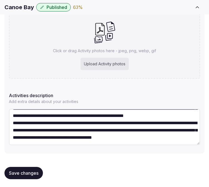
type textarea "**********"
click at [25, 171] on span "Save changes" at bounding box center [24, 173] width 30 height 6
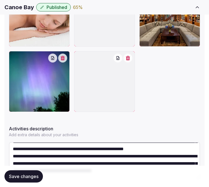
scroll to position [308, 0]
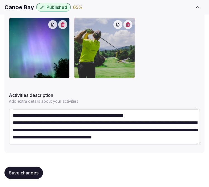
click at [29, 168] on button "Save changes" at bounding box center [23, 173] width 39 height 12
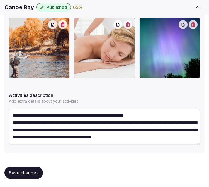
drag, startPoint x: 29, startPoint y: 168, endPoint x: 80, endPoint y: 117, distance: 72.8
click at [29, 168] on button "Save changes" at bounding box center [23, 173] width 39 height 12
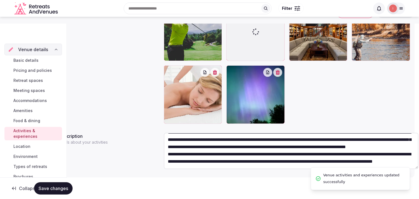
scroll to position [29, 0]
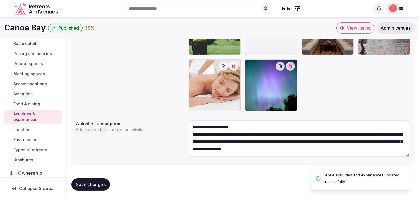
click at [19, 130] on span "Location" at bounding box center [21, 130] width 17 height 6
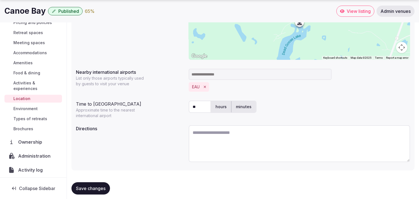
scroll to position [139, 0]
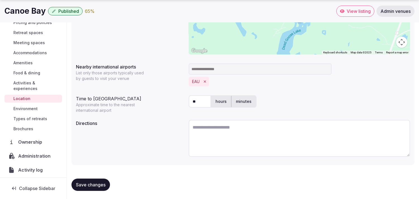
click at [91, 183] on span "Save changes" at bounding box center [91, 185] width 30 height 6
click at [25, 111] on span "Environment" at bounding box center [25, 109] width 24 height 6
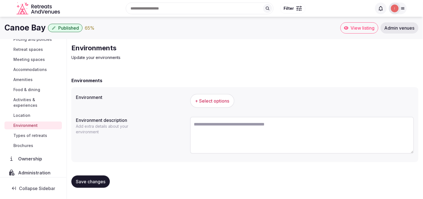
click at [218, 99] on span "+ Select options" at bounding box center [212, 101] width 34 height 6
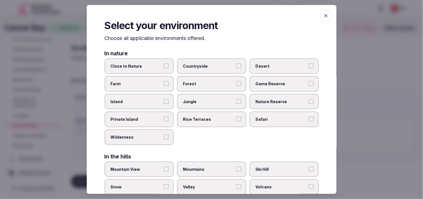
click at [157, 64] on span "Close to Nature" at bounding box center [136, 66] width 51 height 6
click at [164, 64] on button "Close to Nature" at bounding box center [166, 65] width 5 height 5
click at [221, 68] on span "Countryside" at bounding box center [208, 66] width 51 height 6
click at [236, 68] on button "Countryside" at bounding box center [238, 65] width 5 height 5
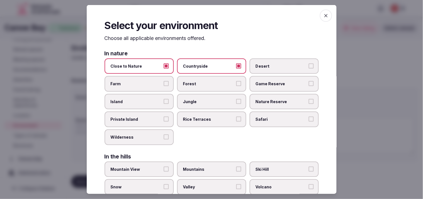
click at [221, 68] on span "Countryside" at bounding box center [208, 66] width 51 height 6
click at [236, 68] on button "Countryside" at bounding box center [238, 65] width 5 height 5
click at [324, 19] on span "button" at bounding box center [326, 15] width 12 height 12
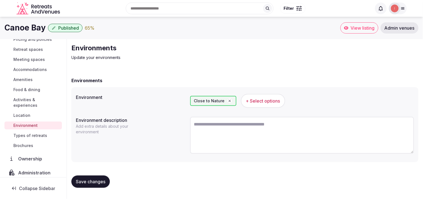
drag, startPoint x: 95, startPoint y: 183, endPoint x: 105, endPoint y: 167, distance: 18.1
click at [97, 179] on span "Save changes" at bounding box center [91, 182] width 30 height 6
click at [82, 182] on span "Save changes" at bounding box center [91, 182] width 30 height 6
click at [41, 136] on span "Types of retreats" at bounding box center [30, 136] width 34 height 6
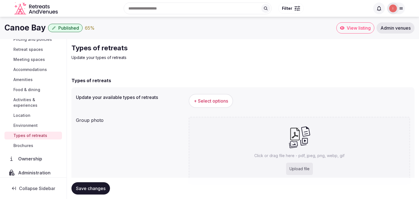
click at [224, 103] on span "+ Select options" at bounding box center [211, 101] width 34 height 6
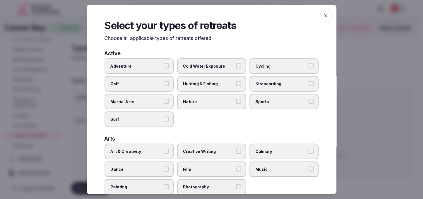
click at [196, 86] on label "Hunting & Fishing" at bounding box center [211, 84] width 69 height 16
click at [236, 86] on button "Hunting & Fishing" at bounding box center [238, 83] width 5 height 5
click at [211, 86] on label "Hunting & Fishing" at bounding box center [211, 84] width 69 height 16
click at [236, 86] on button "Hunting & Fishing" at bounding box center [238, 83] width 5 height 5
click at [212, 99] on span "Nature" at bounding box center [208, 102] width 51 height 6
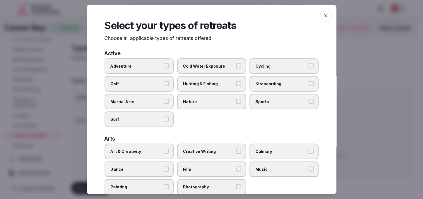
click at [236, 99] on button "Nature" at bounding box center [238, 101] width 5 height 5
click at [207, 83] on span "Hunting & Fishing" at bounding box center [208, 84] width 51 height 6
click at [236, 83] on button "Hunting & Fishing" at bounding box center [238, 83] width 5 height 5
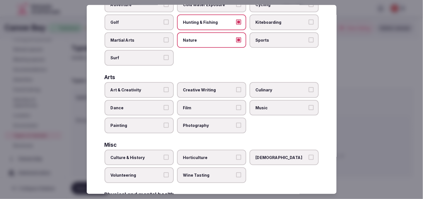
scroll to position [62, 0]
click at [145, 87] on span "Art & Creativity" at bounding box center [136, 90] width 51 height 6
click at [164, 87] on button "Art & Creativity" at bounding box center [166, 89] width 5 height 5
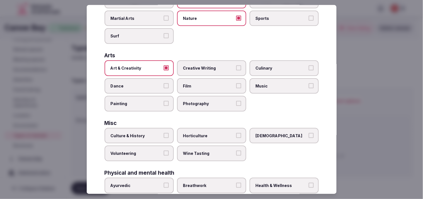
scroll to position [93, 0]
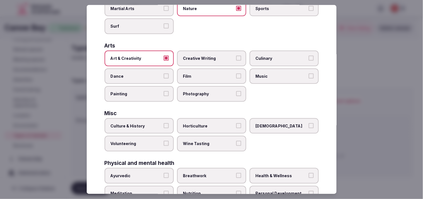
click at [159, 123] on span "Culture & History" at bounding box center [136, 126] width 51 height 6
click at [164, 123] on button "Culture & History" at bounding box center [166, 125] width 5 height 5
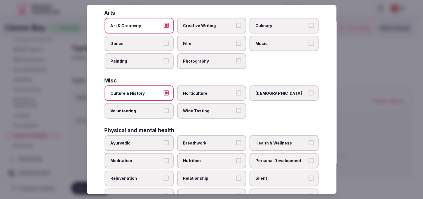
scroll to position [155, 0]
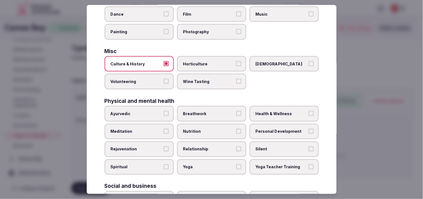
click at [291, 128] on span "Personal Development" at bounding box center [281, 131] width 51 height 6
click at [309, 128] on button "Personal Development" at bounding box center [311, 130] width 5 height 5
click at [291, 111] on span "Health & Wellness" at bounding box center [281, 114] width 51 height 6
click at [309, 111] on button "Health & Wellness" at bounding box center [311, 113] width 5 height 5
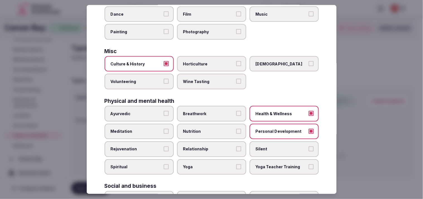
click at [207, 111] on span "Breathwork" at bounding box center [208, 114] width 51 height 6
click at [236, 111] on button "Breathwork" at bounding box center [238, 113] width 5 height 5
click at [207, 111] on span "Breathwork" at bounding box center [208, 114] width 51 height 6
click at [236, 111] on button "Breathwork" at bounding box center [238, 113] width 5 height 5
click at [216, 128] on span "Nutrition" at bounding box center [208, 131] width 51 height 6
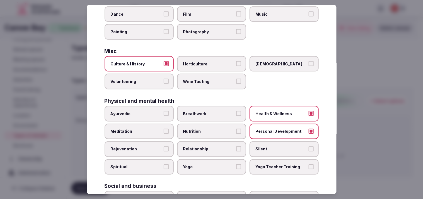
click at [236, 128] on button "Nutrition" at bounding box center [238, 130] width 5 height 5
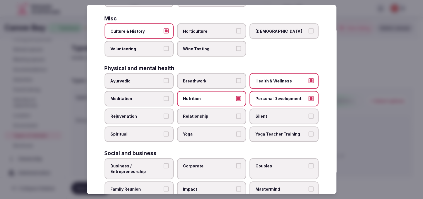
scroll to position [214, 0]
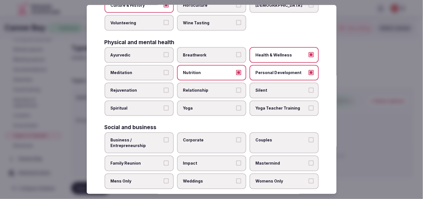
click at [171, 138] on label "Business / Entrepreneurship" at bounding box center [139, 142] width 69 height 21
click at [169, 138] on button "Business / Entrepreneurship" at bounding box center [166, 139] width 5 height 5
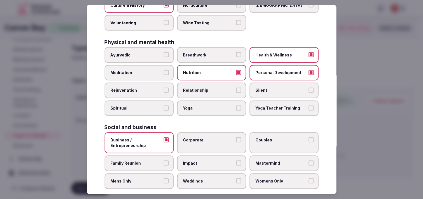
click at [217, 132] on label "Corporate" at bounding box center [211, 142] width 69 height 21
click at [236, 137] on button "Corporate" at bounding box center [238, 139] width 5 height 5
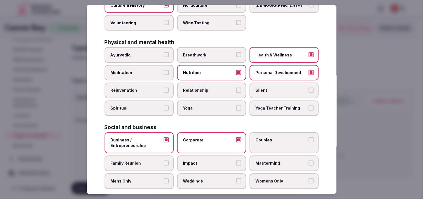
drag, startPoint x: 259, startPoint y: 130, endPoint x: 232, endPoint y: 136, distance: 27.9
click at [256, 137] on span "Couples" at bounding box center [281, 140] width 51 height 6
click at [157, 160] on span "Family Reunion" at bounding box center [136, 163] width 51 height 6
click at [164, 160] on button "Family Reunion" at bounding box center [166, 162] width 5 height 5
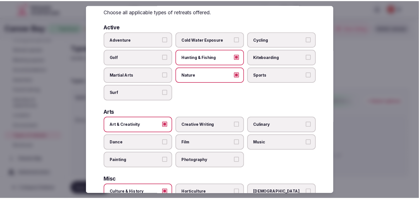
scroll to position [0, 0]
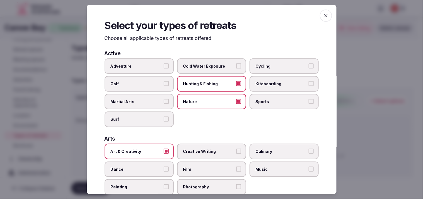
click at [323, 15] on icon "button" at bounding box center [326, 16] width 6 height 6
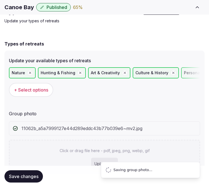
scroll to position [22, 0]
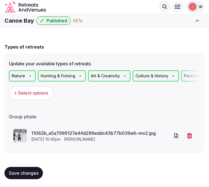
click at [15, 170] on span "Save changes" at bounding box center [24, 173] width 30 height 6
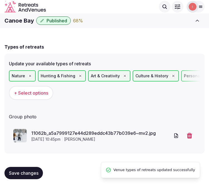
click at [51, 20] on span "Published" at bounding box center [57, 21] width 21 height 6
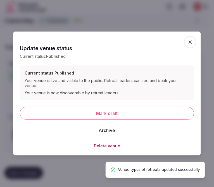
click at [192, 38] on span "button" at bounding box center [190, 42] width 12 height 12
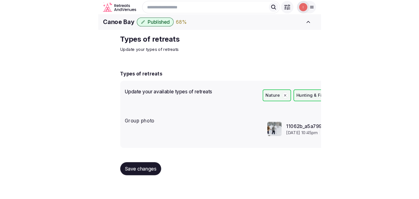
scroll to position [0, 0]
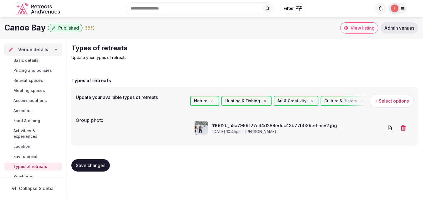
click at [23, 60] on span "Basic details" at bounding box center [25, 60] width 25 height 6
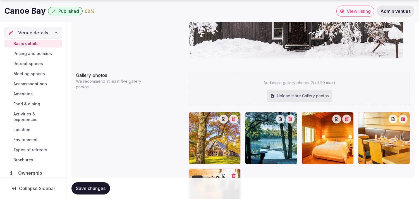
scroll to position [621, 0]
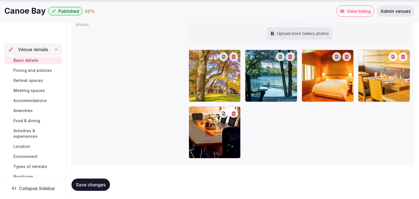
click at [341, 11] on icon at bounding box center [342, 11] width 4 height 4
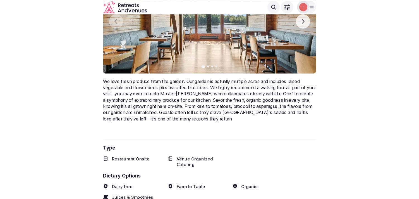
scroll to position [930, 0]
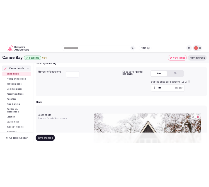
scroll to position [311, 0]
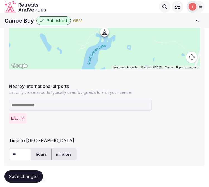
click at [14, 17] on h1 "Canoe Bay" at bounding box center [19, 21] width 30 height 8
copy div "Canoe Bay"
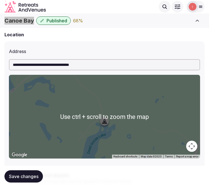
scroll to position [187, 0]
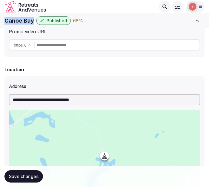
copy div "Canoe Bay"
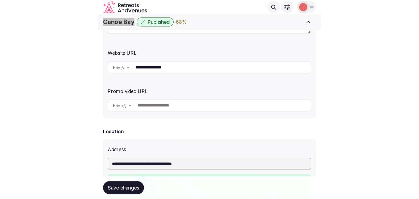
scroll to position [63, 0]
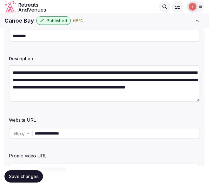
click at [77, 133] on input "**********" at bounding box center [117, 133] width 165 height 11
drag, startPoint x: 22, startPoint y: 181, endPoint x: 64, endPoint y: 138, distance: 59.6
click at [24, 179] on button "Save changes" at bounding box center [23, 176] width 39 height 12
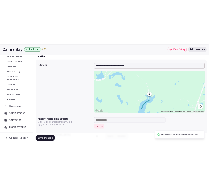
scroll to position [48, 0]
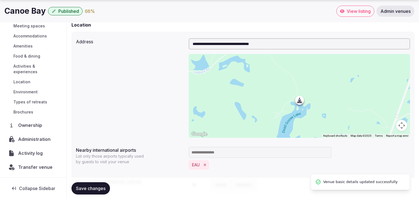
click at [43, 166] on span "Transfer venue" at bounding box center [35, 167] width 34 height 7
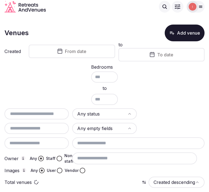
scroll to position [8, 0]
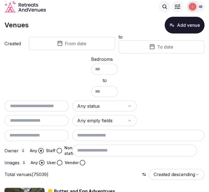
click at [50, 103] on input "text" at bounding box center [37, 106] width 60 height 7
paste input "*********"
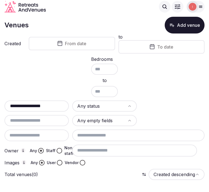
drag, startPoint x: 34, startPoint y: 105, endPoint x: 95, endPoint y: 112, distance: 61.0
click at [95, 112] on div "**********" at bounding box center [104, 132] width 200 height 65
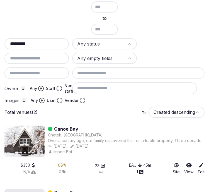
scroll to position [130, 0]
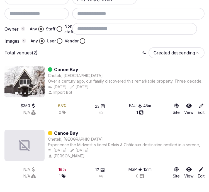
type input "*********"
click at [61, 130] on link "Canoe Bay" at bounding box center [66, 133] width 24 height 7
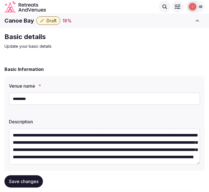
scroll to position [15, 0]
click at [45, 19] on button "Draft" at bounding box center [48, 20] width 24 height 8
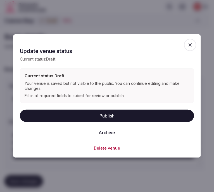
click at [96, 133] on button "Archive" at bounding box center [106, 132] width 25 height 12
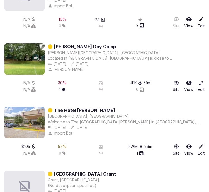
scroll to position [1054, 0]
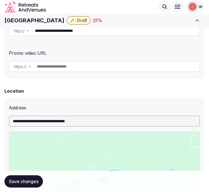
scroll to position [155, 0]
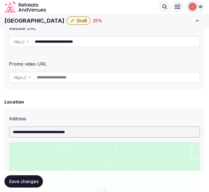
click at [71, 43] on input "**********" at bounding box center [117, 41] width 165 height 11
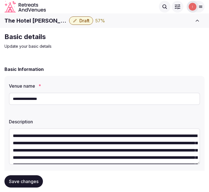
click at [31, 22] on h1 "The Hotel [PERSON_NAME]" at bounding box center [35, 21] width 63 height 8
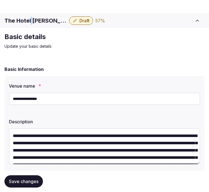
scroll to position [62, 0]
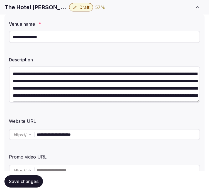
click at [32, 37] on input "**********" at bounding box center [104, 37] width 191 height 12
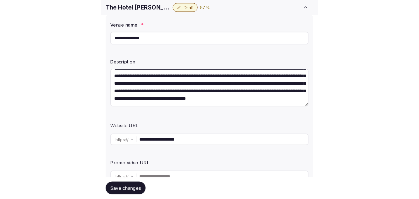
scroll to position [36, 0]
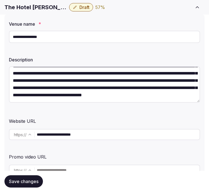
click at [70, 133] on input "**********" at bounding box center [118, 134] width 163 height 11
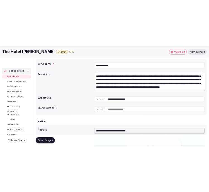
scroll to position [29, 0]
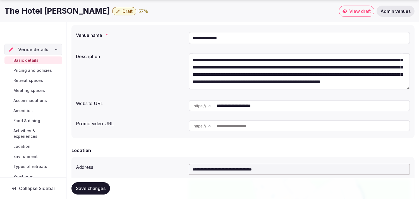
click at [206, 38] on input "**********" at bounding box center [299, 38] width 221 height 12
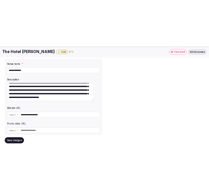
scroll to position [36, 0]
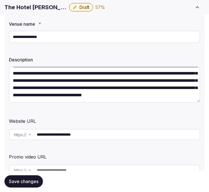
click at [63, 52] on div "**********" at bounding box center [104, 98] width 200 height 169
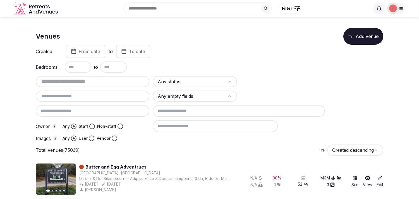
click at [88, 81] on input "text" at bounding box center [92, 81] width 109 height 7
paste input "**********"
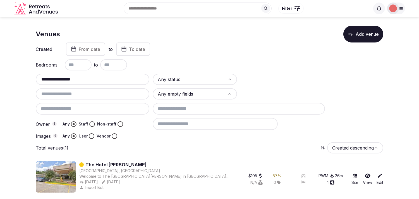
scroll to position [3, 0]
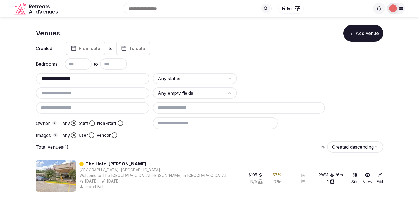
type input "**********"
click at [106, 161] on link "The Hotel [PERSON_NAME]" at bounding box center [115, 163] width 61 height 7
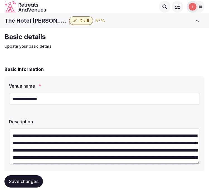
click at [37, 20] on h1 "The Hotel [PERSON_NAME]" at bounding box center [35, 21] width 63 height 8
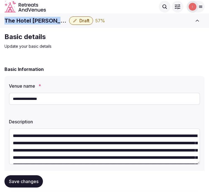
click at [37, 20] on h1 "The Hotel [PERSON_NAME]" at bounding box center [35, 21] width 63 height 8
copy div "The Hotel [PERSON_NAME]"
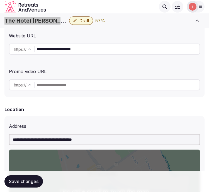
scroll to position [96, 0]
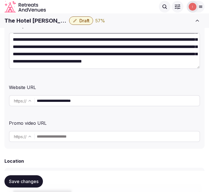
click at [72, 102] on input "**********" at bounding box center [118, 100] width 163 height 11
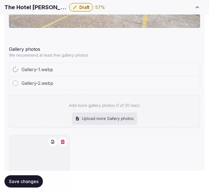
scroll to position [716, 0]
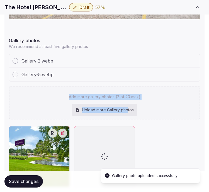
drag, startPoint x: 121, startPoint y: 107, endPoint x: 127, endPoint y: 110, distance: 6.6
click at [127, 110] on div "Add more gallery photos (2 of 20 max) Upload more Gallery photos" at bounding box center [104, 102] width 191 height 33
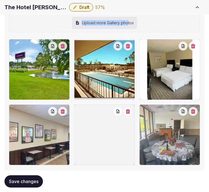
scroll to position [858, 0]
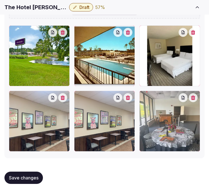
click at [130, 100] on button "button" at bounding box center [128, 97] width 9 height 9
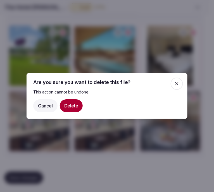
click at [69, 108] on button "Delete" at bounding box center [71, 105] width 23 height 13
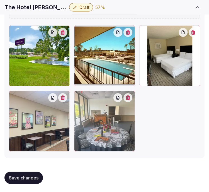
click at [23, 178] on span "Save changes" at bounding box center [24, 178] width 30 height 6
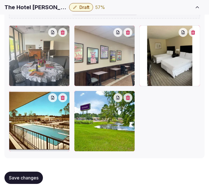
click at [25, 176] on span "Save changes" at bounding box center [24, 178] width 30 height 6
click at [22, 177] on span "Save changes" at bounding box center [24, 178] width 30 height 6
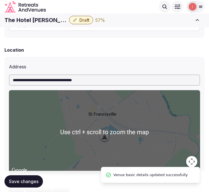
scroll to position [207, 0]
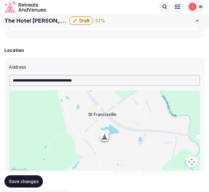
click at [80, 20] on span "Draft" at bounding box center [85, 21] width 10 height 6
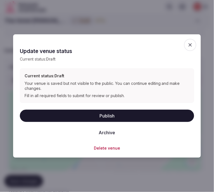
click at [110, 116] on button "Publish" at bounding box center [107, 116] width 174 height 12
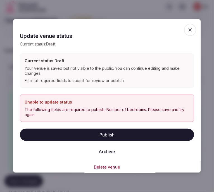
drag, startPoint x: 172, startPoint y: 18, endPoint x: 175, endPoint y: 19, distance: 3.5
click at [172, 18] on div at bounding box center [107, 96] width 214 height 192
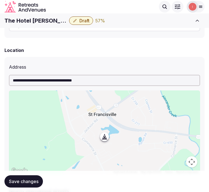
click at [33, 20] on h1 "The Hotel [PERSON_NAME]" at bounding box center [35, 21] width 63 height 8
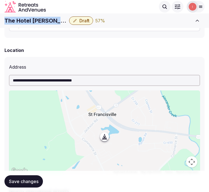
click at [33, 20] on h1 "The Hotel [PERSON_NAME]" at bounding box center [35, 21] width 63 height 8
copy div "The Hotel [PERSON_NAME]"
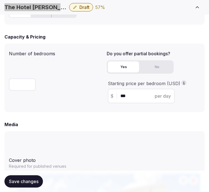
scroll to position [454, 0]
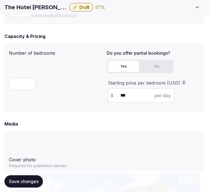
click at [22, 87] on input "number" at bounding box center [22, 84] width 27 height 12
type input "**"
click at [30, 179] on span "Save changes" at bounding box center [24, 182] width 30 height 6
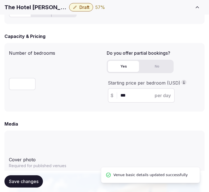
click at [80, 9] on span "Draft" at bounding box center [85, 7] width 10 height 6
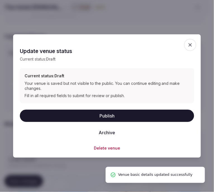
click at [99, 116] on button "Publish" at bounding box center [107, 116] width 174 height 12
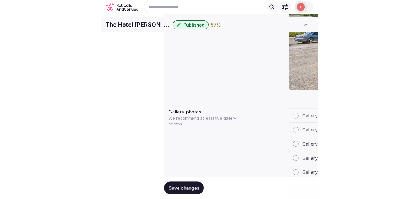
scroll to position [29, 0]
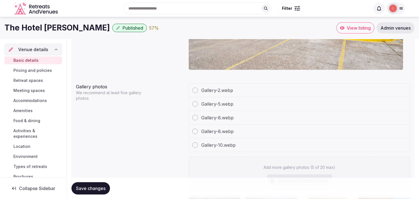
click at [37, 73] on link "Pricing and policies" at bounding box center [32, 70] width 57 height 8
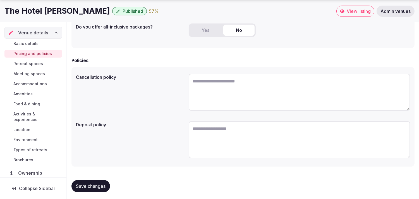
click at [33, 63] on span "Retreat spaces" at bounding box center [28, 64] width 30 height 6
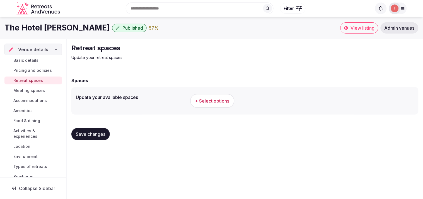
click at [216, 99] on span "+ Select options" at bounding box center [212, 101] width 34 height 6
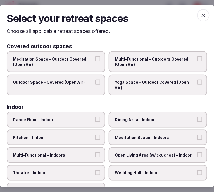
click at [148, 17] on h2 "Select your retreat spaces" at bounding box center [107, 18] width 200 height 14
click at [158, 59] on span "Multi-Functional - Outdoors Covered (Open Air)" at bounding box center [155, 61] width 81 height 11
click at [197, 59] on button "Multi-Functional - Outdoors Covered (Open Air)" at bounding box center [199, 58] width 5 height 5
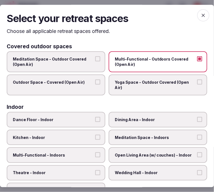
click at [85, 85] on label "Outdoor Space - Covered (Open Air)" at bounding box center [56, 85] width 99 height 21
click at [95, 85] on button "Outdoor Space - Covered (Open Air)" at bounding box center [97, 82] width 5 height 5
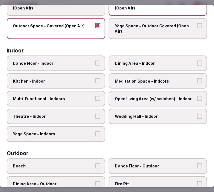
scroll to position [62, 0]
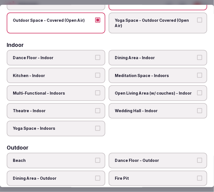
click at [142, 56] on span "Dining Area - Indoor" at bounding box center [155, 58] width 81 height 6
click at [197, 56] on button "Dining Area - Indoor" at bounding box center [199, 57] width 5 height 5
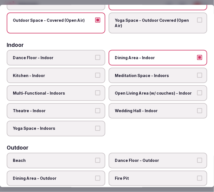
click at [84, 90] on span "Multi-Functional - Indoors" at bounding box center [53, 93] width 81 height 6
click at [95, 90] on button "Multi-Functional - Indoors" at bounding box center [97, 92] width 5 height 5
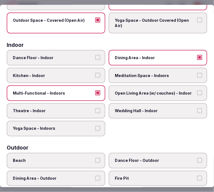
click at [149, 90] on span "Open Living Area (w/ couches) - Indoor" at bounding box center [155, 93] width 81 height 6
click at [197, 90] on button "Open Living Area (w/ couches) - Indoor" at bounding box center [199, 92] width 5 height 5
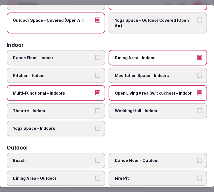
click at [80, 108] on span "Theatre - Indoor" at bounding box center [53, 111] width 81 height 6
click at [95, 108] on button "Theatre - Indoor" at bounding box center [97, 110] width 5 height 5
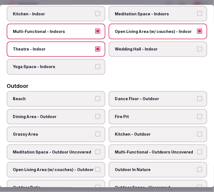
scroll to position [155, 0]
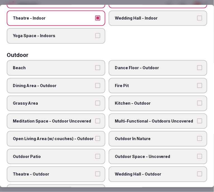
click at [148, 113] on label "Multi-Functional - Outdoors Uncovered" at bounding box center [158, 121] width 99 height 16
click at [197, 118] on button "Multi-Functional - Outdoors Uncovered" at bounding box center [199, 120] width 5 height 5
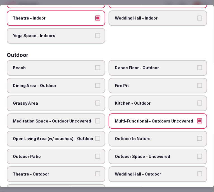
click at [89, 118] on span "Meditation Space - Outdoor Uncovered" at bounding box center [53, 121] width 81 height 6
click at [95, 118] on button "Meditation Space - Outdoor Uncovered" at bounding box center [97, 120] width 5 height 5
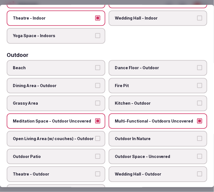
click at [78, 100] on span "Grassy Area" at bounding box center [53, 103] width 81 height 6
click at [95, 100] on button "Grassy Area" at bounding box center [97, 102] width 5 height 5
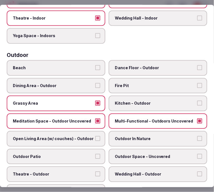
click at [89, 78] on label "Dining Area - Outdoor" at bounding box center [56, 86] width 99 height 16
click at [95, 83] on button "Dining Area - Outdoor" at bounding box center [97, 85] width 5 height 5
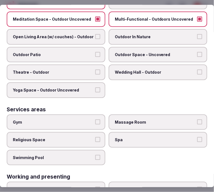
scroll to position [253, 0]
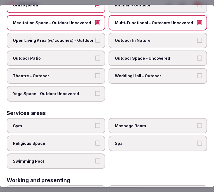
click at [71, 73] on span "Theatre - Outdoor" at bounding box center [53, 76] width 81 height 6
click at [95, 73] on button "Theatre - Outdoor" at bounding box center [97, 75] width 5 height 5
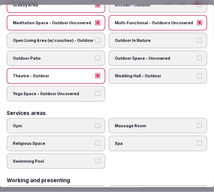
click at [88, 73] on span "Theatre - Outdoor" at bounding box center [53, 76] width 81 height 6
click at [95, 73] on button "Theatre - Outdoor" at bounding box center [97, 75] width 5 height 5
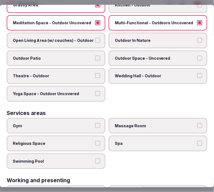
drag, startPoint x: 103, startPoint y: 49, endPoint x: 98, endPoint y: 50, distance: 4.8
click at [98, 51] on label "Outdoor Patio" at bounding box center [56, 59] width 99 height 16
click at [98, 56] on button "Outdoor Patio" at bounding box center [97, 58] width 5 height 5
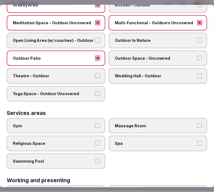
click at [113, 42] on div "Beach Dance Floor - Outdoor Dining Area - Outdoor Fire Pit Grassy Area Kitchen …" at bounding box center [107, 32] width 200 height 140
drag, startPoint x: 92, startPoint y: 33, endPoint x: 114, endPoint y: 38, distance: 22.5
click at [94, 34] on label "Open Living Area (w/ couches) - Outdoor" at bounding box center [56, 41] width 99 height 16
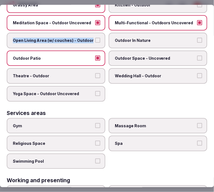
click at [98, 38] on button "Open Living Area (w/ couches) - Outdoor" at bounding box center [97, 40] width 5 height 5
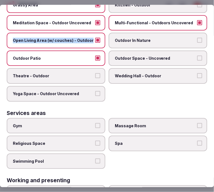
click at [197, 38] on button "Outdoor In Nature" at bounding box center [199, 40] width 5 height 5
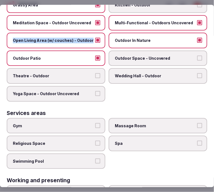
scroll to position [284, 0]
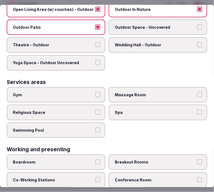
click at [97, 87] on label "Gym" at bounding box center [56, 95] width 99 height 16
click at [97, 92] on button "Gym" at bounding box center [97, 94] width 5 height 5
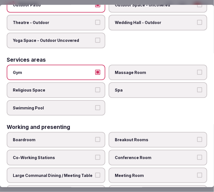
scroll to position [315, 0]
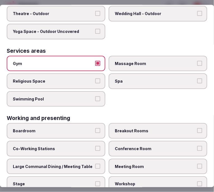
click at [85, 96] on span "Swimming Pool" at bounding box center [53, 99] width 81 height 6
click at [95, 96] on button "Swimming Pool" at bounding box center [97, 98] width 5 height 5
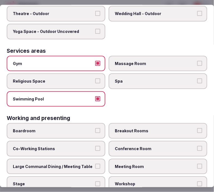
click at [158, 146] on span "Conference Room" at bounding box center [155, 149] width 81 height 6
click at [197, 146] on button "Conference Room" at bounding box center [199, 148] width 5 height 5
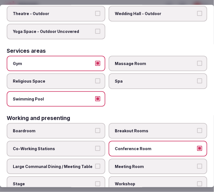
drag, startPoint x: 156, startPoint y: 140, endPoint x: 141, endPoint y: 140, distance: 14.8
click at [156, 146] on span "Conference Room" at bounding box center [155, 149] width 81 height 6
click at [197, 146] on button "Conference Room" at bounding box center [199, 148] width 5 height 5
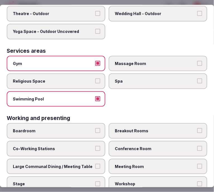
click at [99, 159] on label "Large Communal Dining / Meeting Table" at bounding box center [56, 167] width 99 height 16
click at [99, 164] on button "Large Communal Dining / Meeting Table" at bounding box center [97, 166] width 5 height 5
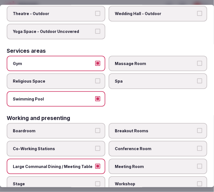
click at [129, 164] on span "Meeting Room" at bounding box center [155, 167] width 81 height 6
click at [197, 164] on button "Meeting Room" at bounding box center [199, 166] width 5 height 5
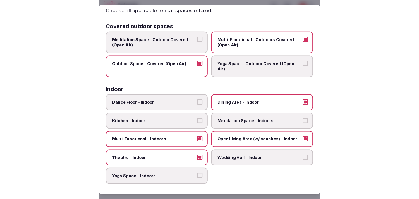
scroll to position [0, 0]
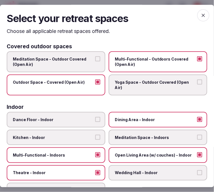
click at [202, 14] on icon "button" at bounding box center [203, 15] width 3 height 3
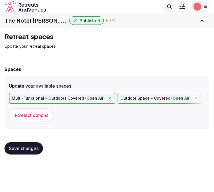
drag, startPoint x: 31, startPoint y: 148, endPoint x: 38, endPoint y: 143, distance: 9.2
click at [34, 147] on span "Save changes" at bounding box center [24, 149] width 30 height 6
click at [25, 146] on span "Save changes" at bounding box center [24, 149] width 30 height 6
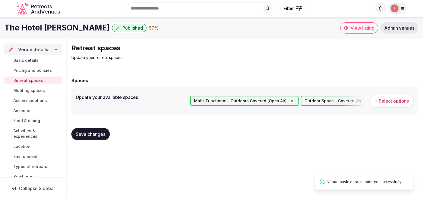
click at [33, 88] on span "Meeting spaces" at bounding box center [29, 91] width 32 height 6
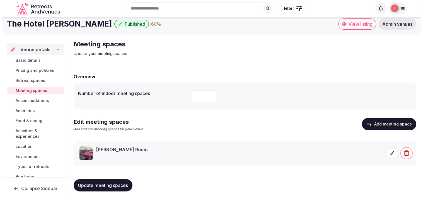
scroll to position [5, 0]
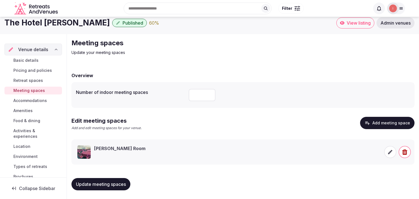
click at [387, 152] on span at bounding box center [390, 152] width 12 height 12
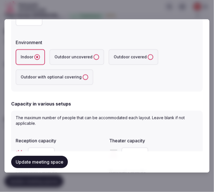
scroll to position [18, 0]
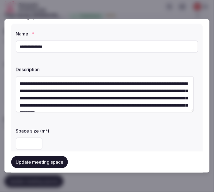
drag, startPoint x: 24, startPoint y: 45, endPoint x: 4, endPoint y: 48, distance: 20.5
click at [4, 48] on body "**********" at bounding box center [104, 96] width 209 height 203
type input "**********"
click at [66, 140] on div "**" at bounding box center [107, 144] width 183 height 12
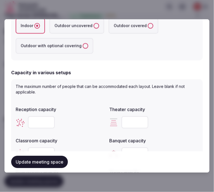
scroll to position [235, 0]
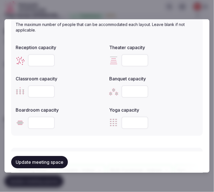
click at [43, 90] on input "number" at bounding box center [41, 92] width 27 height 12
type input "**"
click at [33, 61] on input "number" at bounding box center [41, 60] width 27 height 12
click at [131, 90] on input "number" at bounding box center [134, 92] width 27 height 12
type input "***"
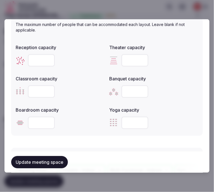
click at [35, 61] on input "number" at bounding box center [41, 60] width 27 height 12
type input "***"
click at [40, 167] on button "Update meeting space" at bounding box center [39, 162] width 57 height 12
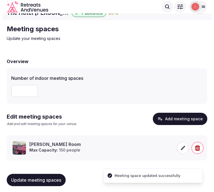
scroll to position [10, 0]
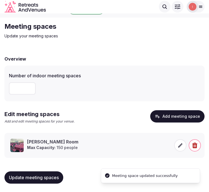
click at [181, 149] on span at bounding box center [180, 145] width 12 height 12
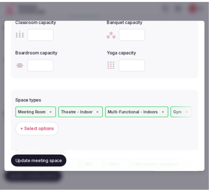
scroll to position [417, 0]
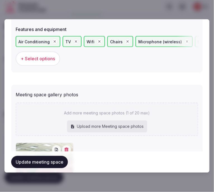
drag, startPoint x: 49, startPoint y: 164, endPoint x: 52, endPoint y: 161, distance: 4.1
click at [51, 163] on button "Update meeting space" at bounding box center [39, 162] width 57 height 12
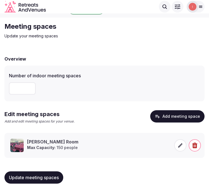
click at [54, 177] on span "Update meeting spaces" at bounding box center [34, 178] width 50 height 6
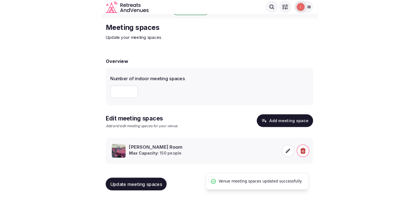
scroll to position [5, 0]
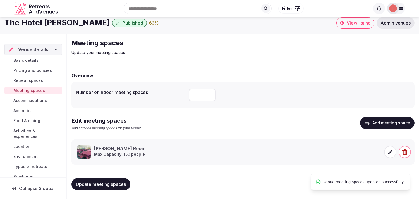
click at [35, 100] on span "Accommodations" at bounding box center [29, 101] width 33 height 6
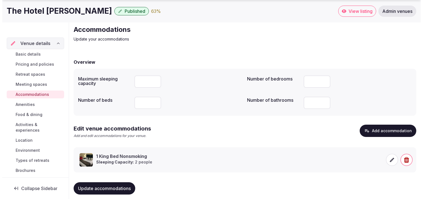
scroll to position [26, 0]
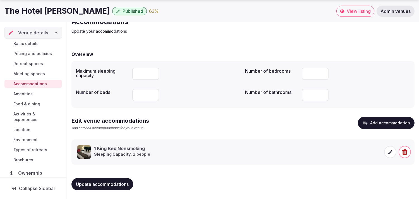
click at [140, 154] on p "Sleeping Capacity: 2 people" at bounding box center [122, 154] width 56 height 6
click at [392, 152] on icon at bounding box center [390, 152] width 6 height 6
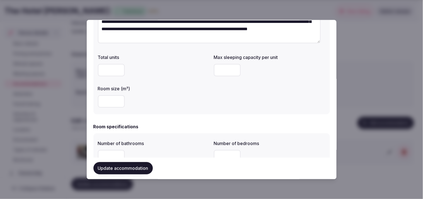
scroll to position [93, 0]
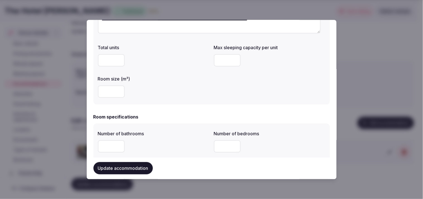
click at [107, 91] on input "number" at bounding box center [111, 91] width 27 height 12
drag, startPoint x: 165, startPoint y: 80, endPoint x: 168, endPoint y: 79, distance: 2.9
click at [166, 80] on label "Room size (m²)" at bounding box center [154, 78] width 112 height 4
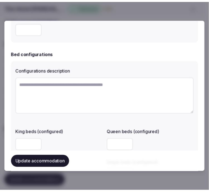
scroll to position [355, 0]
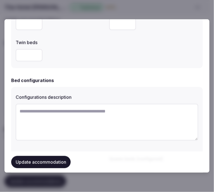
click at [57, 162] on button "Update accommodation" at bounding box center [40, 162] width 59 height 12
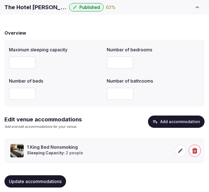
scroll to position [42, 0]
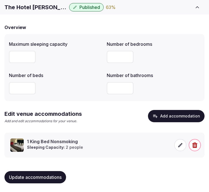
click at [19, 180] on button "Update accommodations" at bounding box center [35, 177] width 62 height 12
click at [33, 178] on span "Update accommodations" at bounding box center [35, 177] width 53 height 6
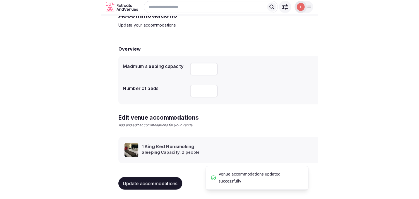
scroll to position [26, 0]
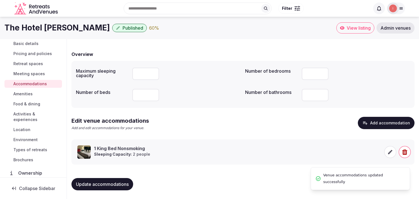
click at [28, 94] on span "Amenities" at bounding box center [22, 94] width 19 height 6
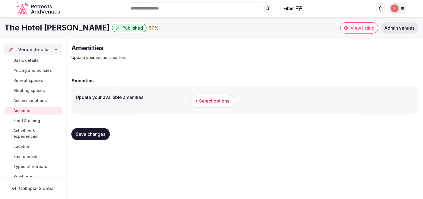
click at [205, 98] on span "+ Select options" at bounding box center [212, 101] width 34 height 6
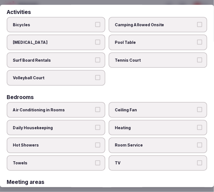
scroll to position [62, 0]
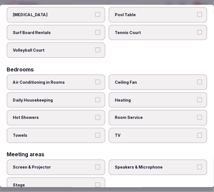
click at [90, 87] on label "Air Conditioning in Rooms" at bounding box center [56, 83] width 99 height 16
click at [95, 85] on button "Air Conditioning in Rooms" at bounding box center [97, 82] width 5 height 5
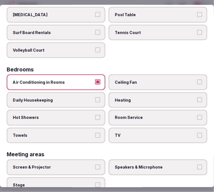
click at [95, 97] on button "Daily Housekeeping" at bounding box center [97, 99] width 5 height 5
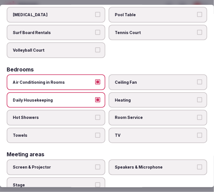
click at [93, 116] on label "Hot Showers" at bounding box center [56, 118] width 99 height 16
click at [95, 116] on button "Hot Showers" at bounding box center [97, 117] width 5 height 5
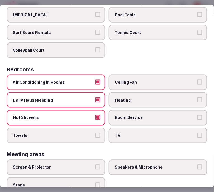
click at [95, 133] on button "Towels" at bounding box center [97, 135] width 5 height 5
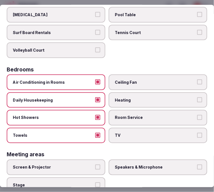
click at [142, 128] on label "TV" at bounding box center [158, 136] width 99 height 16
click at [197, 133] on button "TV" at bounding box center [199, 135] width 5 height 5
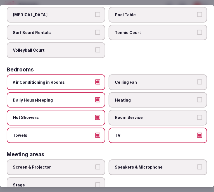
click at [146, 116] on span "Room Service" at bounding box center [155, 118] width 81 height 6
click at [197, 116] on button "Room Service" at bounding box center [199, 117] width 5 height 5
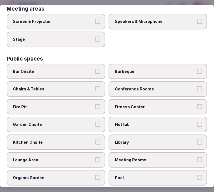
scroll to position [217, 0]
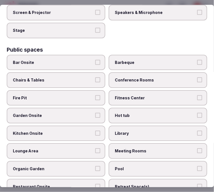
click at [87, 77] on span "Chairs & Tables" at bounding box center [53, 80] width 81 height 6
click at [95, 77] on button "Chairs & Tables" at bounding box center [97, 79] width 5 height 5
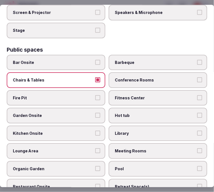
click at [88, 55] on label "Bar Onsite" at bounding box center [56, 63] width 99 height 16
click at [95, 60] on button "Bar Onsite" at bounding box center [97, 62] width 5 height 5
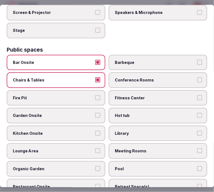
click at [143, 148] on span "Meeting Rooms" at bounding box center [155, 151] width 81 height 6
click at [197, 148] on button "Meeting Rooms" at bounding box center [199, 150] width 5 height 5
click at [143, 148] on span "Meeting Rooms" at bounding box center [155, 151] width 81 height 6
click at [197, 148] on button "Meeting Rooms" at bounding box center [199, 150] width 5 height 5
click at [130, 148] on span "Meeting Rooms" at bounding box center [155, 151] width 81 height 6
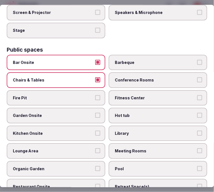
click at [197, 148] on button "Meeting Rooms" at bounding box center [199, 150] width 5 height 5
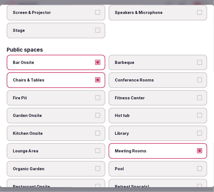
click at [70, 113] on span "Garden Onsite" at bounding box center [53, 116] width 81 height 6
click at [95, 113] on button "Garden Onsite" at bounding box center [97, 115] width 5 height 5
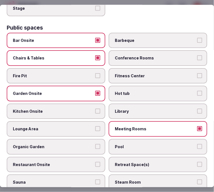
scroll to position [248, 0]
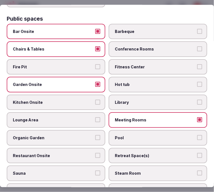
click at [147, 64] on label "Fitness Center" at bounding box center [158, 67] width 99 height 16
click at [197, 64] on button "Fitness Center" at bounding box center [199, 66] width 5 height 5
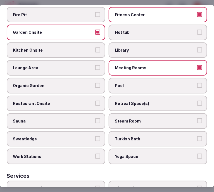
scroll to position [298, 0]
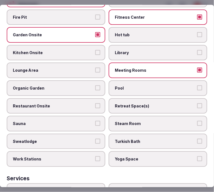
click at [78, 100] on label "Restaurant Onsite" at bounding box center [56, 106] width 99 height 16
click at [95, 103] on button "Restaurant Onsite" at bounding box center [97, 105] width 5 height 5
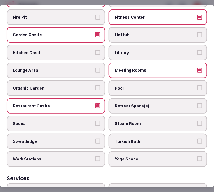
click at [115, 85] on span "Pool" at bounding box center [155, 88] width 81 height 6
click at [197, 85] on button "Pool" at bounding box center [199, 87] width 5 height 5
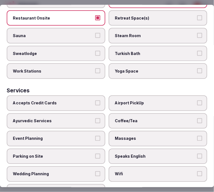
scroll to position [391, 0]
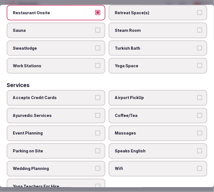
click at [125, 161] on label "Wifi" at bounding box center [158, 169] width 99 height 16
click at [197, 166] on button "Wifi" at bounding box center [199, 168] width 5 height 5
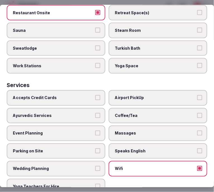
click at [132, 143] on label "Speaks English" at bounding box center [158, 151] width 99 height 16
click at [197, 148] on button "Speaks English" at bounding box center [199, 150] width 5 height 5
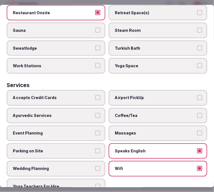
click at [135, 113] on span "Coffee/Tea" at bounding box center [155, 116] width 81 height 6
click at [197, 113] on button "Coffee/Tea" at bounding box center [199, 115] width 5 height 5
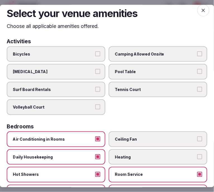
scroll to position [0, 0]
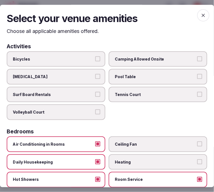
click at [197, 18] on span "button" at bounding box center [203, 15] width 12 height 12
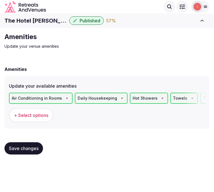
click at [36, 150] on span "Save changes" at bounding box center [24, 149] width 30 height 6
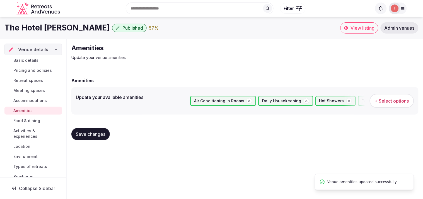
click at [18, 123] on span "Food & dining" at bounding box center [26, 121] width 27 height 6
